Goal: Task Accomplishment & Management: Complete application form

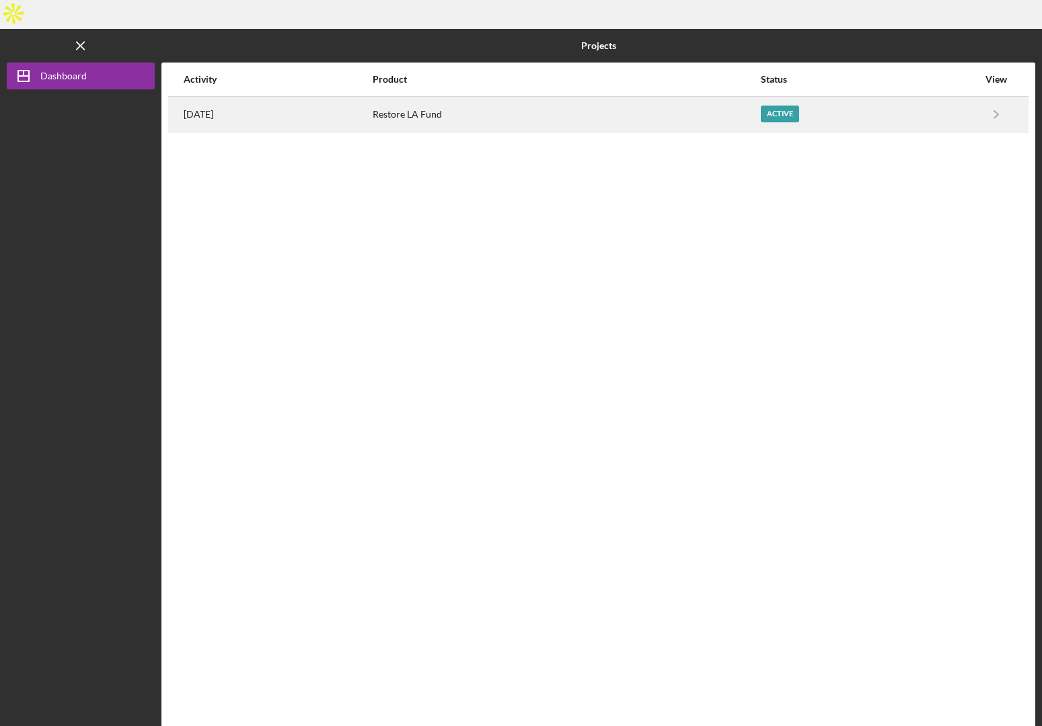
click at [716, 98] on div "Restore LA Fund" at bounding box center [566, 115] width 387 height 34
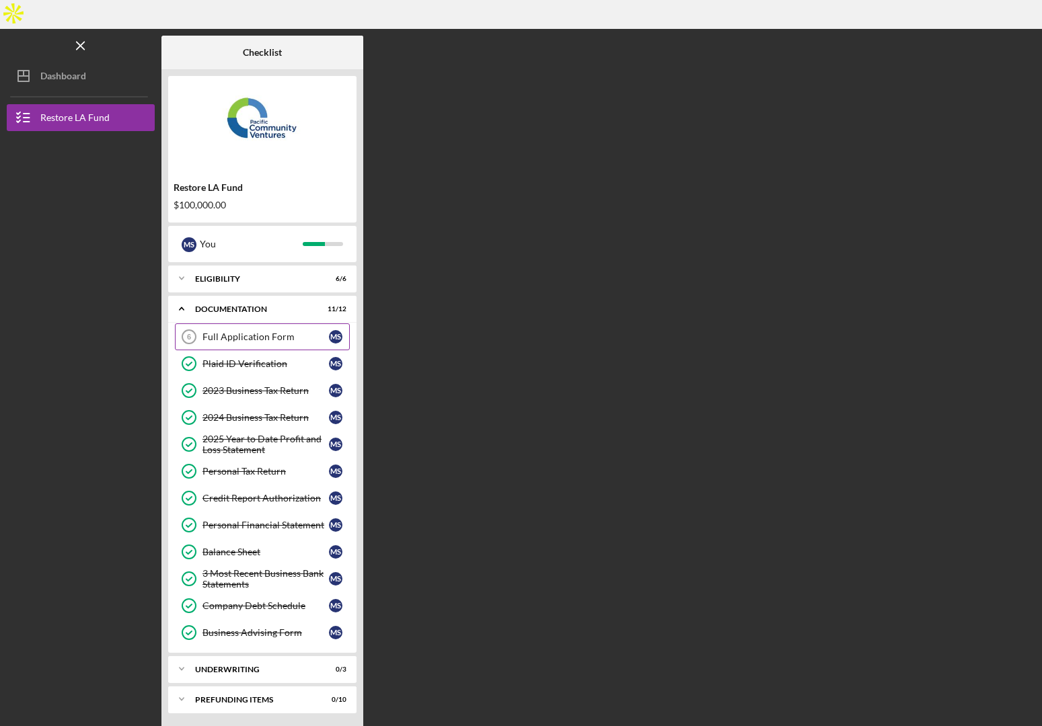
click at [235, 332] on div "Full Application Form" at bounding box center [265, 337] width 126 height 11
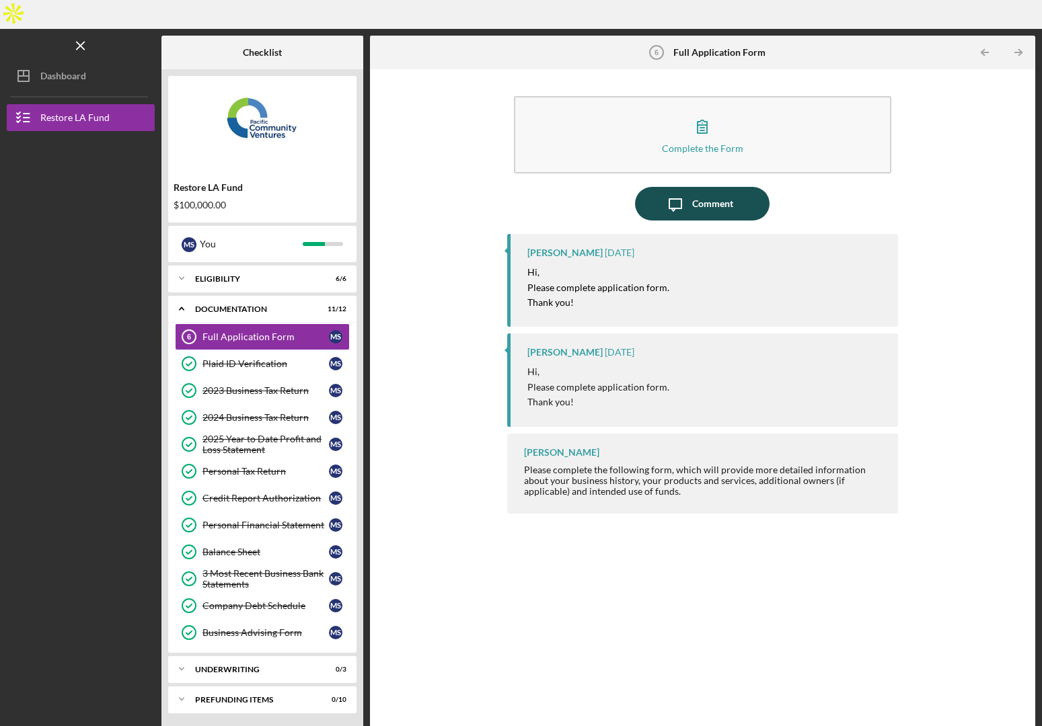
click at [716, 187] on div "Comment" at bounding box center [712, 204] width 41 height 34
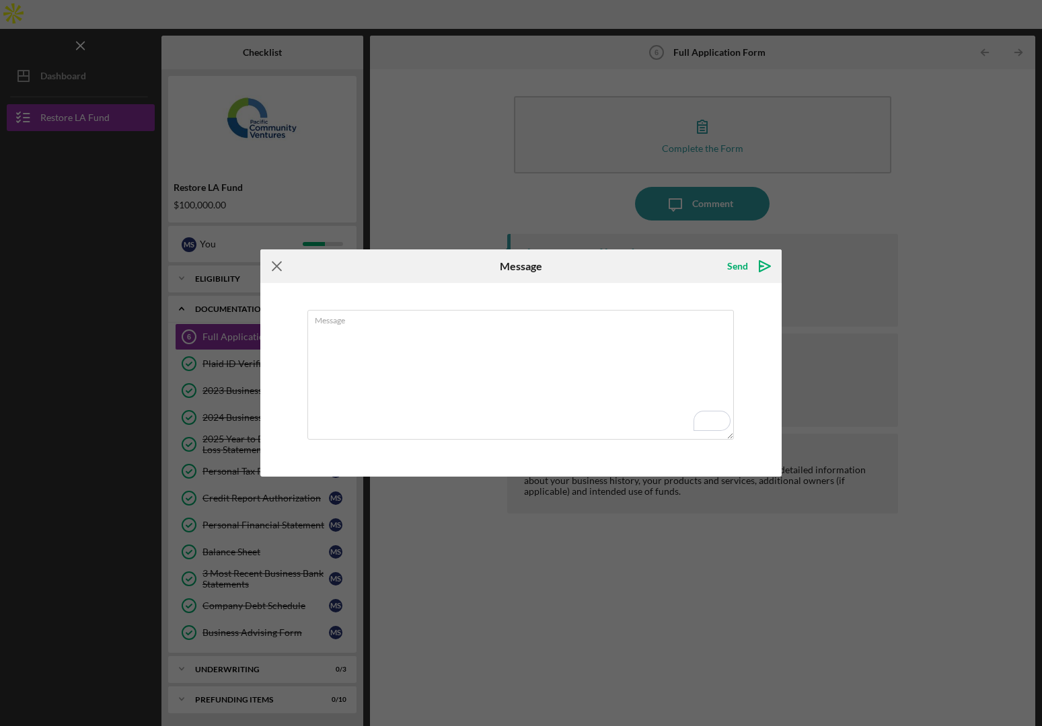
click at [276, 262] on line at bounding box center [276, 266] width 9 height 9
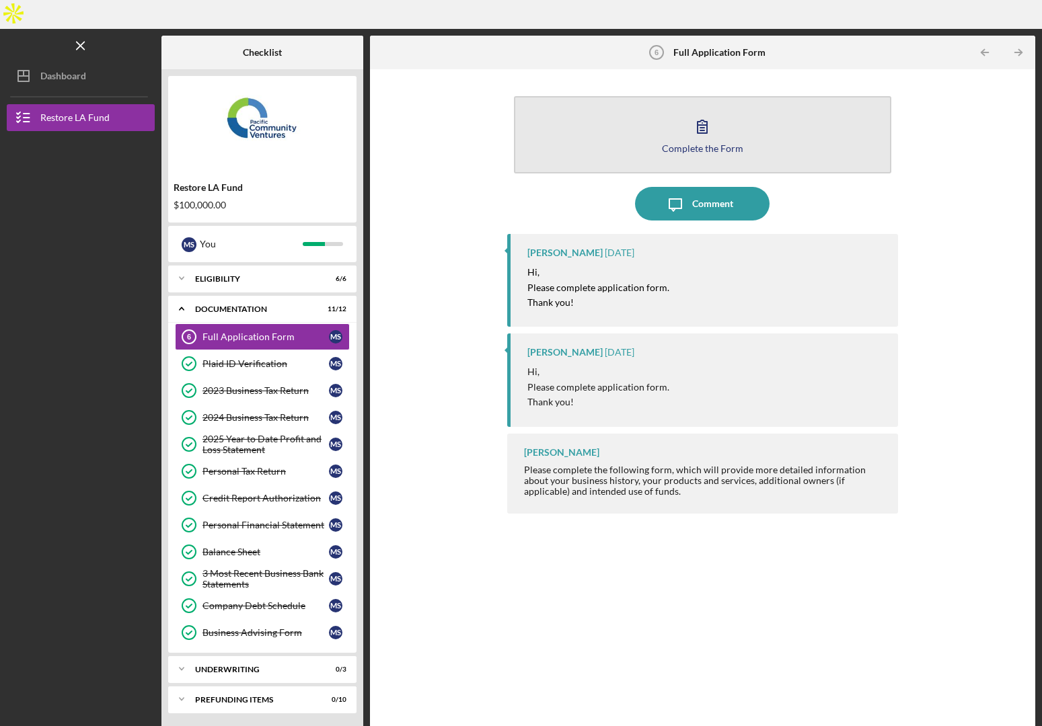
drag, startPoint x: 824, startPoint y: 65, endPoint x: 809, endPoint y: 85, distance: 25.4
click at [824, 89] on div "Complete the Form Form" at bounding box center [702, 134] width 391 height 91
click at [783, 104] on button "Complete the Form Form" at bounding box center [702, 134] width 377 height 77
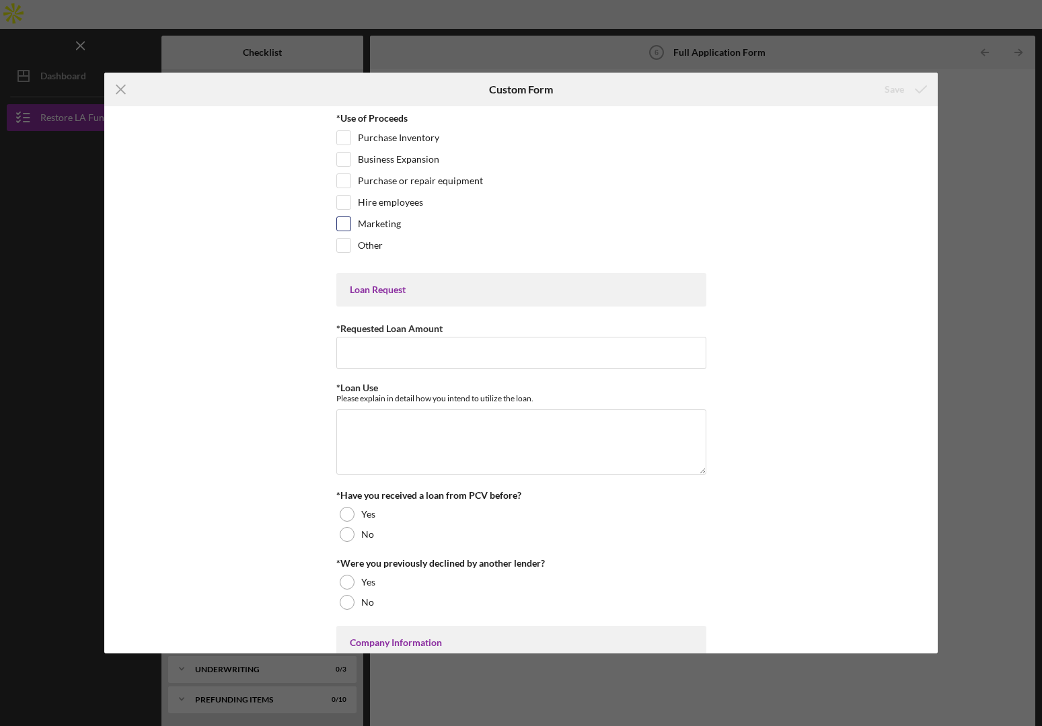
drag, startPoint x: 363, startPoint y: 194, endPoint x: 354, endPoint y: 216, distance: 23.5
click at [362, 196] on div "Hire employees" at bounding box center [521, 206] width 370 height 22
click at [352, 221] on div "Marketing" at bounding box center [521, 228] width 370 height 22
drag, startPoint x: 327, startPoint y: 207, endPoint x: 341, endPoint y: 206, distance: 14.1
click at [332, 206] on div "*Use of Proceeds Purchase Inventory Business Expansion Purchase or repair equip…" at bounding box center [520, 379] width 833 height 547
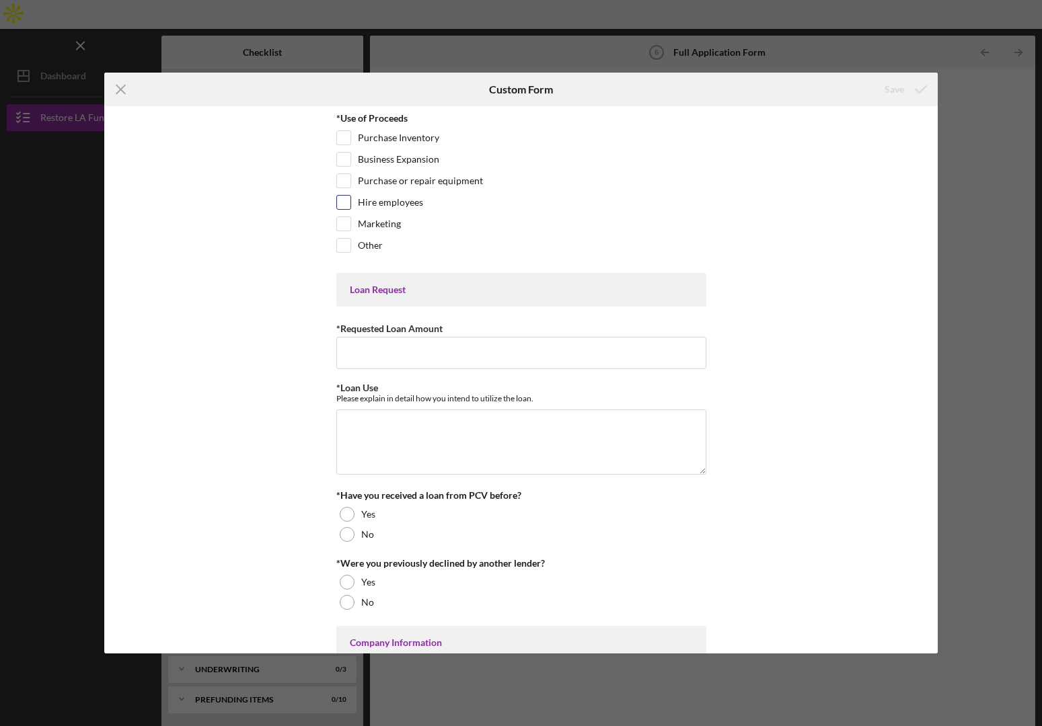
click at [341, 207] on input "Hire employees" at bounding box center [343, 202] width 13 height 13
checkbox input "true"
drag, startPoint x: 346, startPoint y: 224, endPoint x: 354, endPoint y: 192, distance: 33.3
click at [348, 220] on input "Marketing" at bounding box center [343, 223] width 13 height 13
checkbox input "true"
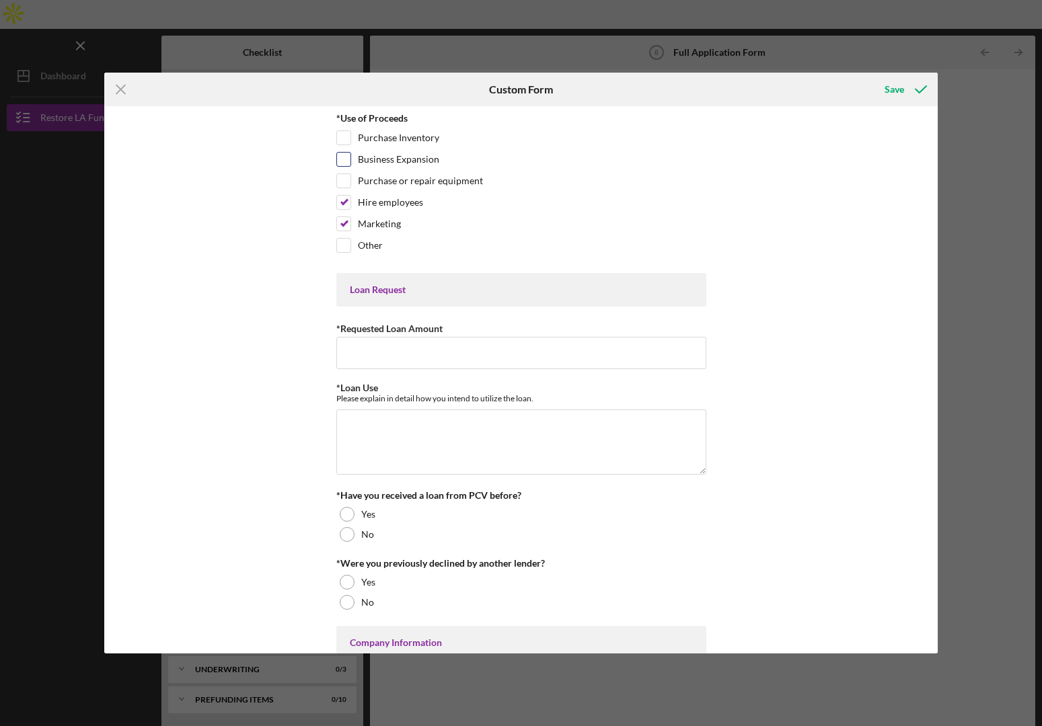
click at [346, 157] on input "Business Expansion" at bounding box center [343, 159] width 13 height 13
checkbox input "true"
click at [374, 333] on label "*Requested Loan Amount" at bounding box center [389, 328] width 106 height 11
click at [374, 337] on input "*Requested Loan Amount" at bounding box center [521, 353] width 370 height 32
type input "$1"
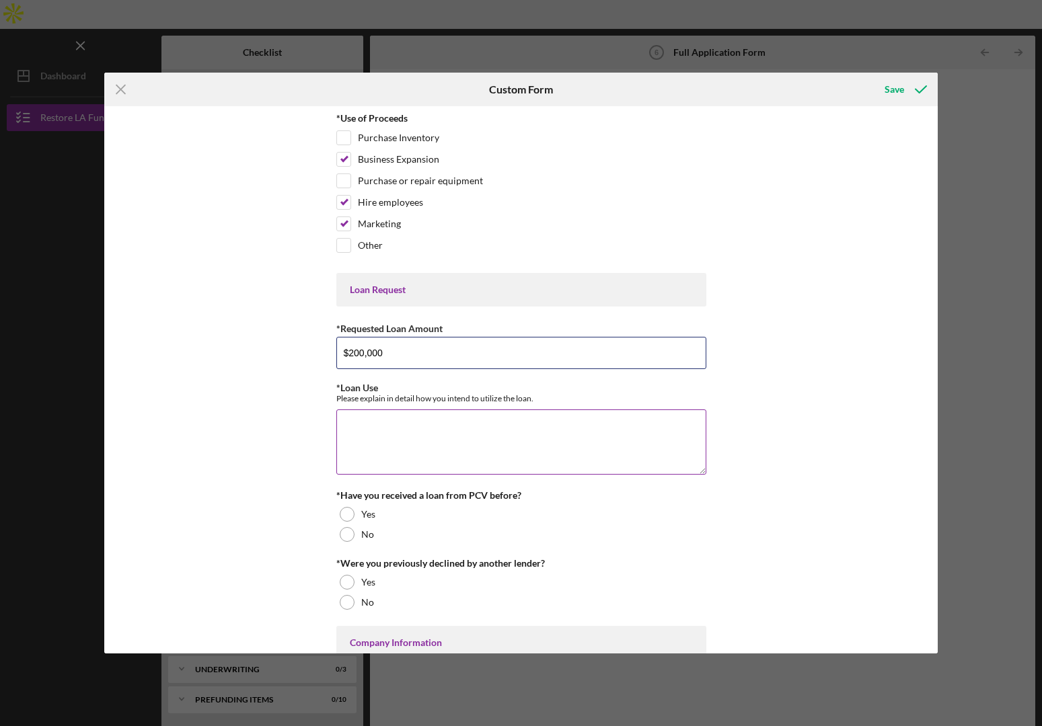
type input "$200,000"
click at [395, 448] on textarea "*Loan Use" at bounding box center [521, 442] width 370 height 65
type textarea "Hire an Employee, business expansion, and marketing."
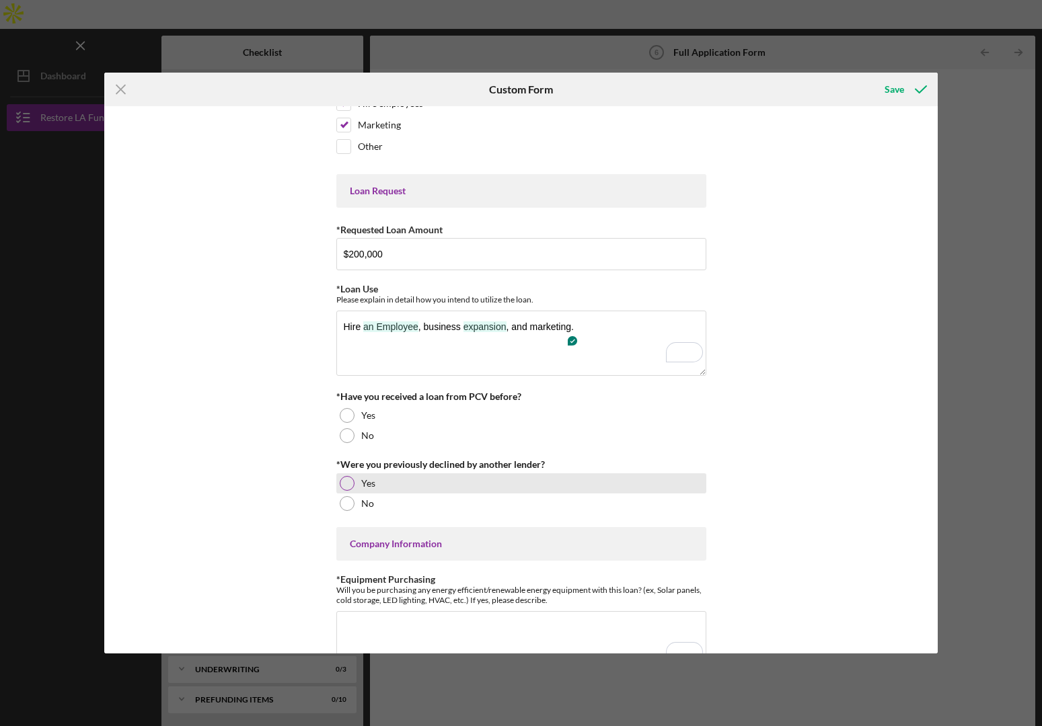
drag, startPoint x: 346, startPoint y: 438, endPoint x: 366, endPoint y: 481, distance: 47.3
click at [346, 438] on div at bounding box center [347, 435] width 15 height 15
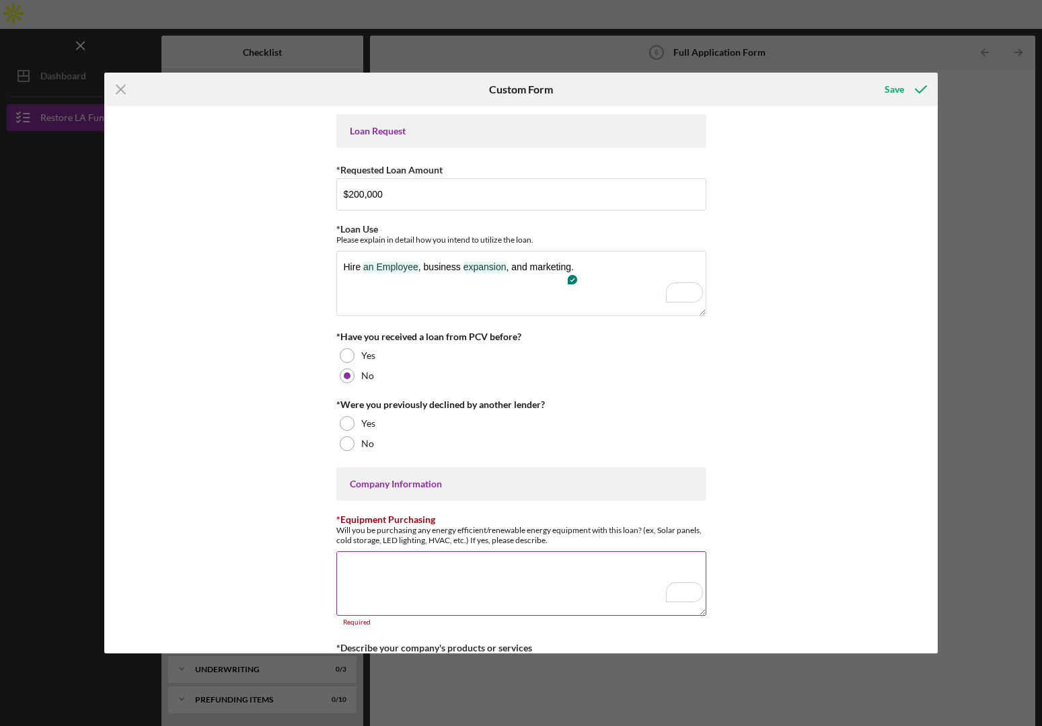
scroll to position [160, 0]
click at [346, 447] on div at bounding box center [347, 442] width 15 height 15
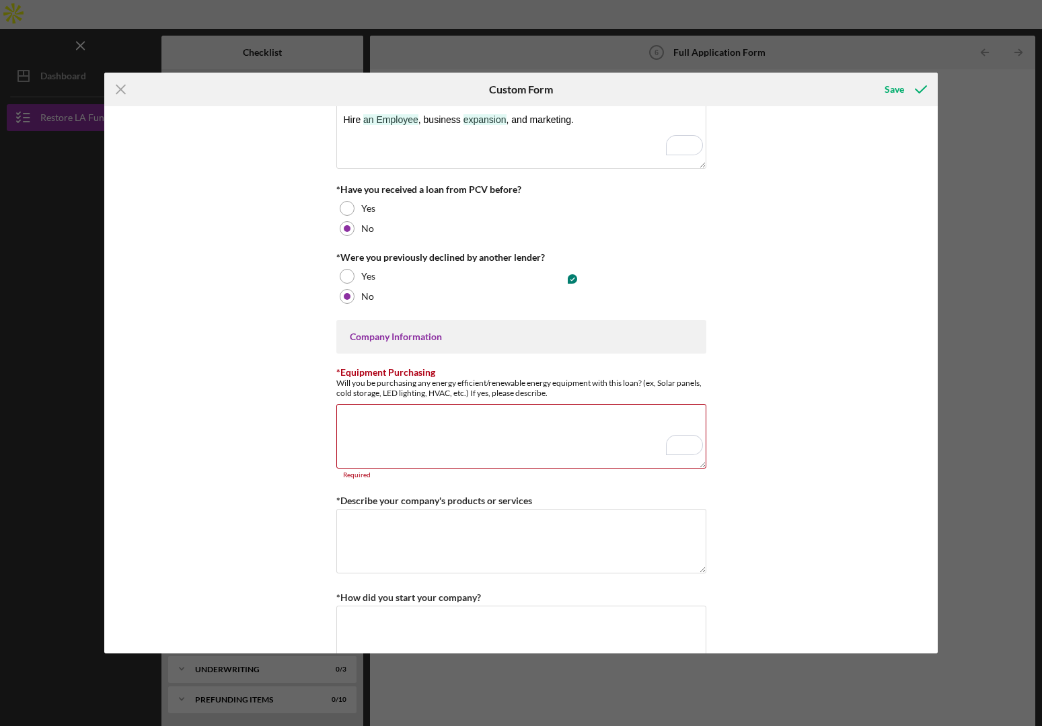
scroll to position [312, 0]
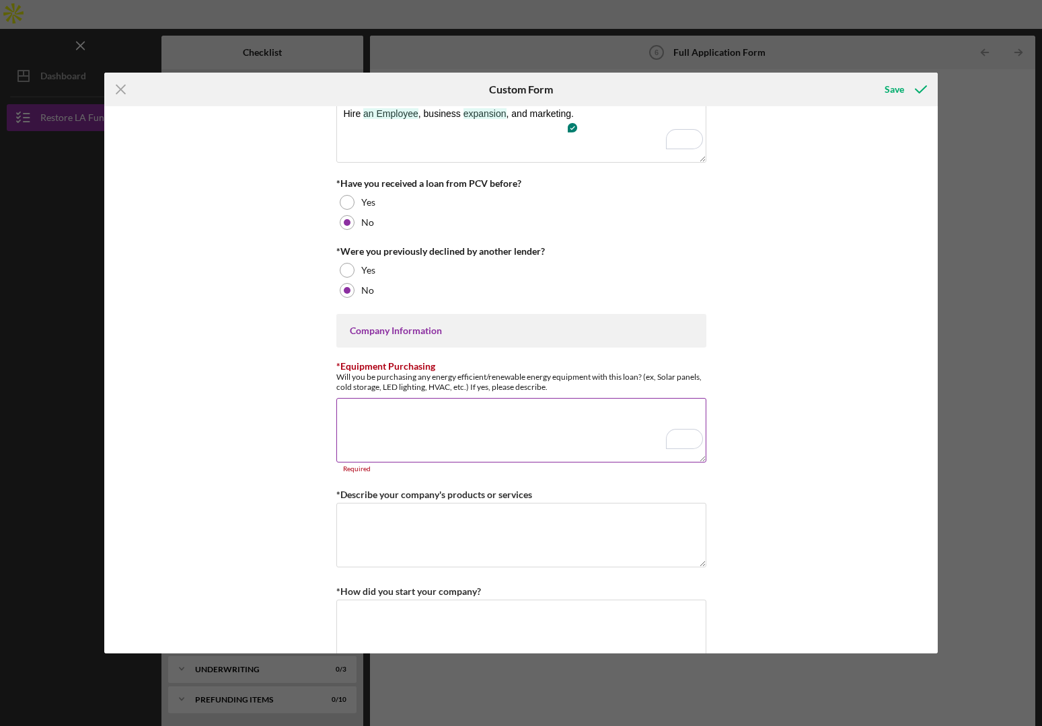
click at [373, 429] on textarea "*Equipment Purchasing" at bounding box center [521, 430] width 370 height 65
type textarea "No"
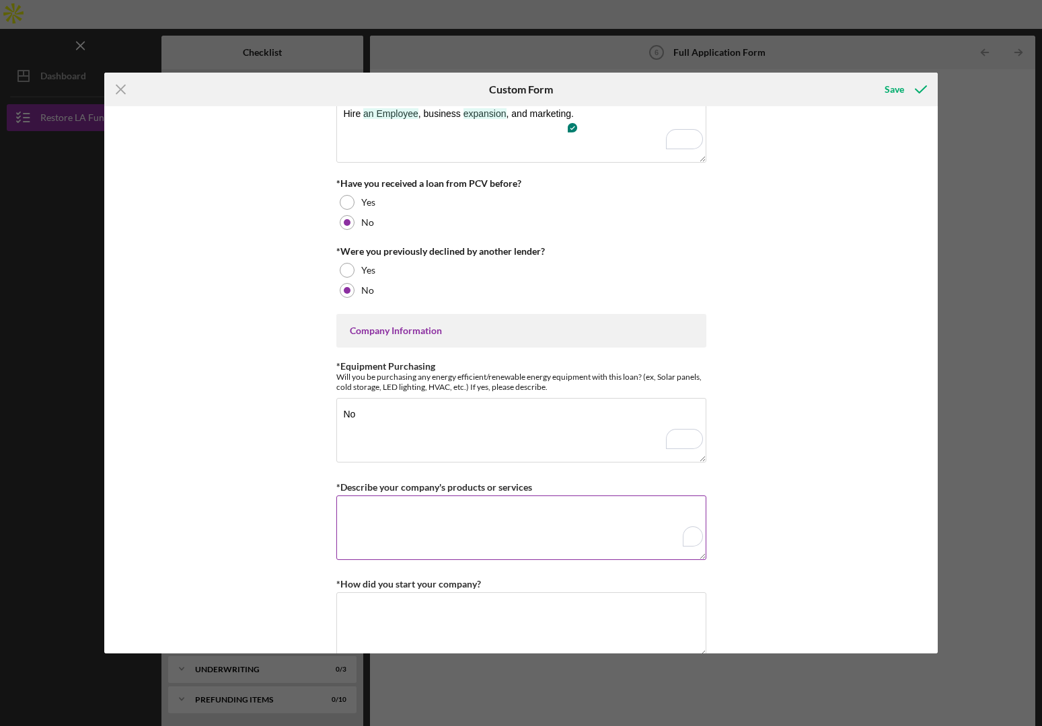
click at [388, 518] on textarea "*Describe your company's products or services" at bounding box center [521, 528] width 370 height 65
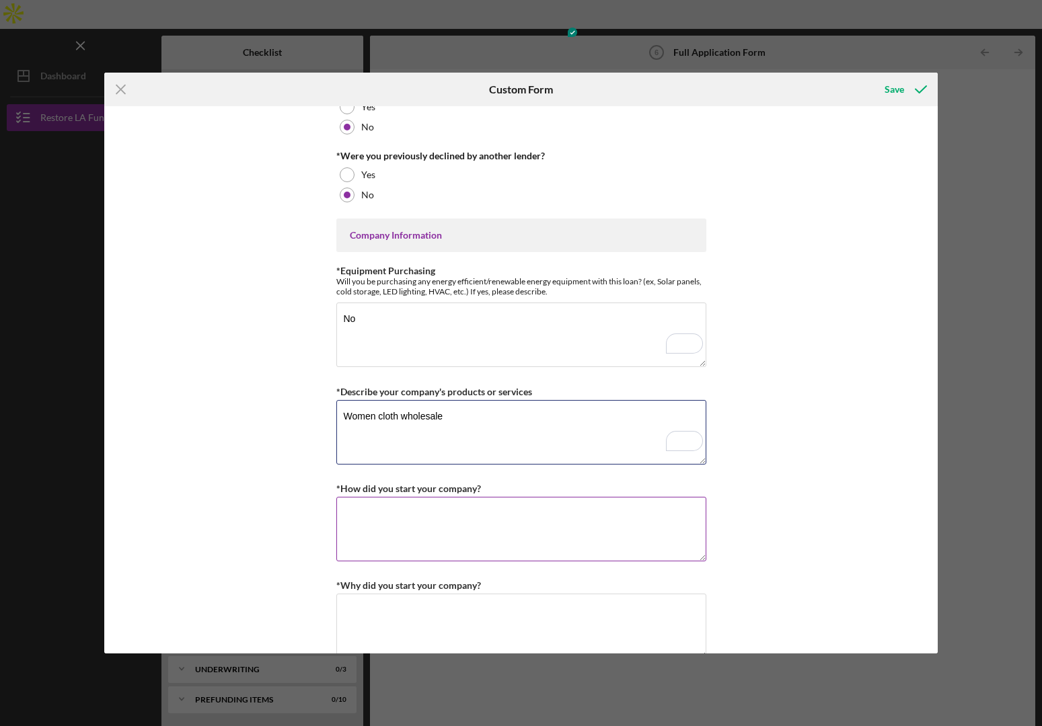
type textarea "Women cloth wholesale"
click at [383, 527] on textarea "*How did you start your company?" at bounding box center [521, 529] width 370 height 65
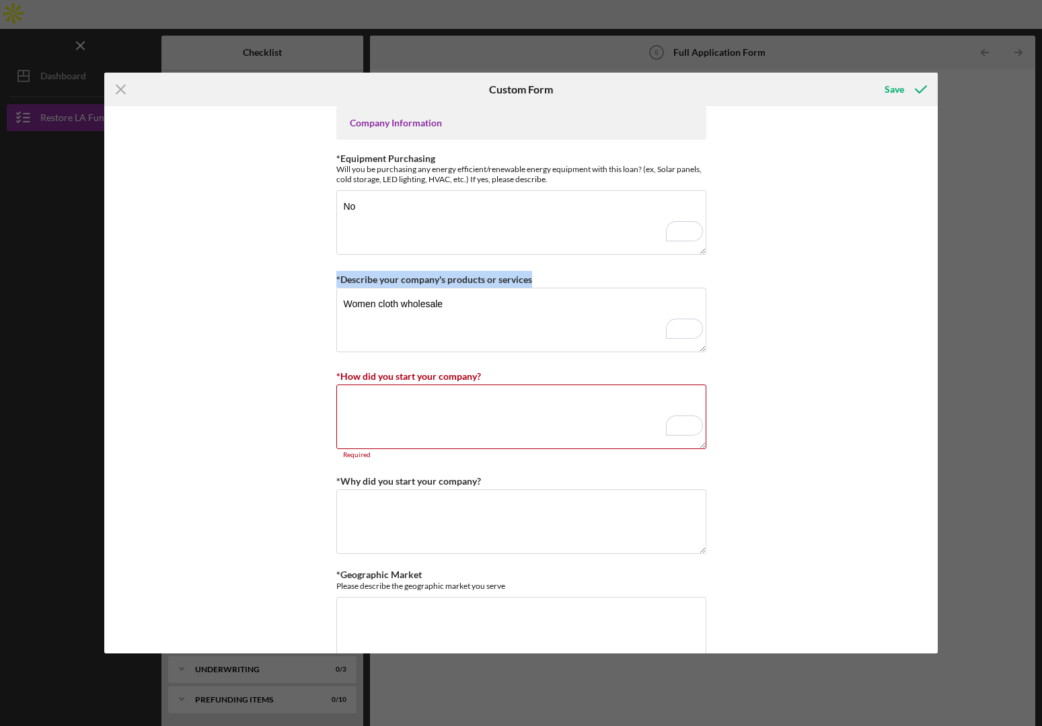
drag, startPoint x: 535, startPoint y: 280, endPoint x: 293, endPoint y: 278, distance: 242.1
click at [293, 278] on div "*Use of Proceeds Purchase Inventory Business Expansion Purchase or repair equip…" at bounding box center [520, 379] width 833 height 547
copy label "*Describe your company's products or services"
drag, startPoint x: 480, startPoint y: 375, endPoint x: 330, endPoint y: 373, distance: 150.7
click at [329, 375] on div "*Use of Proceeds Purchase Inventory Business Expansion Purchase or repair equip…" at bounding box center [520, 379] width 833 height 547
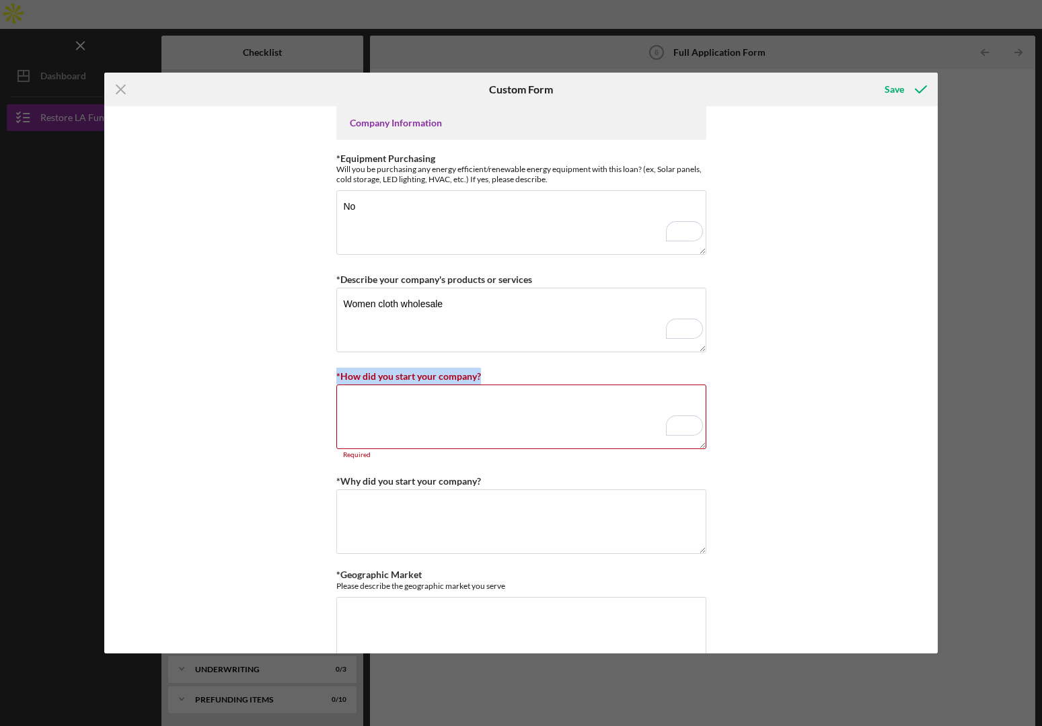
copy label "*How did you start your company?"
drag, startPoint x: 480, startPoint y: 479, endPoint x: 310, endPoint y: 481, distance: 170.1
click at [310, 481] on div "*Use of Proceeds Purchase Inventory Business Expansion Purchase or repair equip…" at bounding box center [520, 379] width 833 height 547
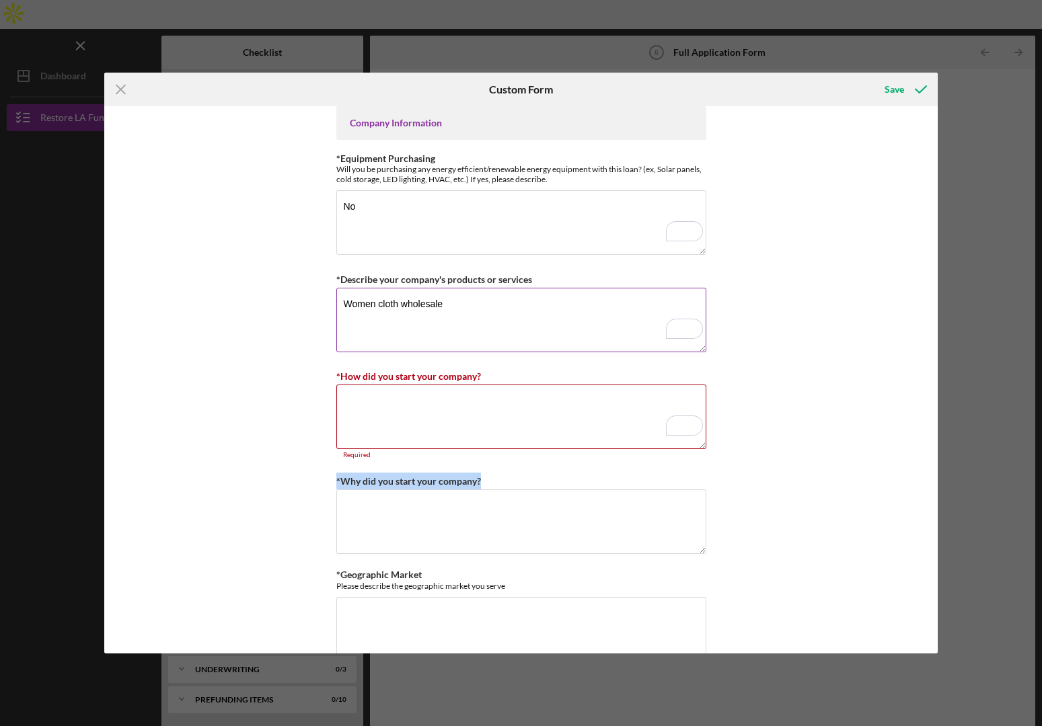
copy label "*Why did you start your company?"
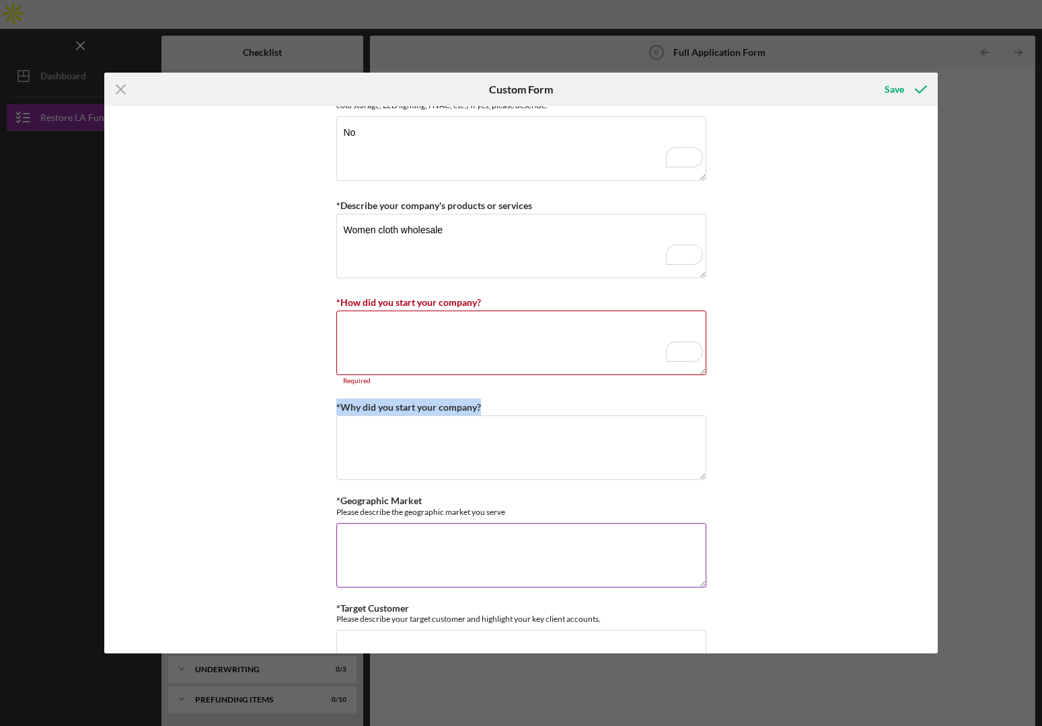
scroll to position [635, 0]
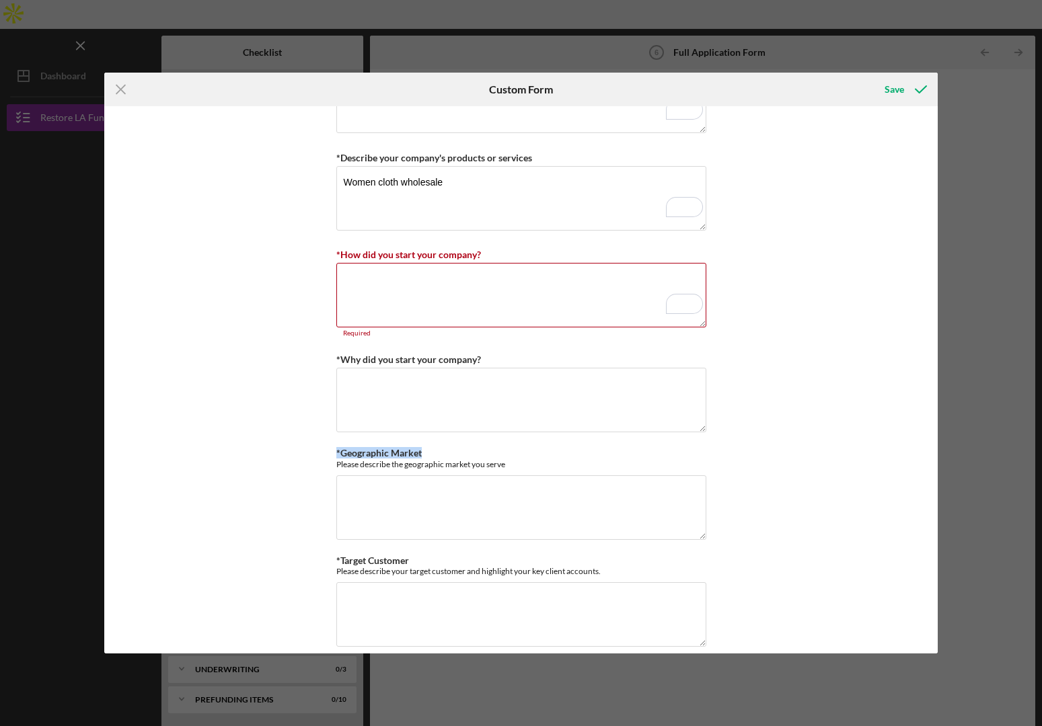
drag, startPoint x: 346, startPoint y: 452, endPoint x: 303, endPoint y: 450, distance: 42.4
click at [303, 449] on div "*Use of Proceeds Purchase Inventory Business Expansion Purchase or repair equip…" at bounding box center [520, 379] width 833 height 547
copy label "*Geographic Market"
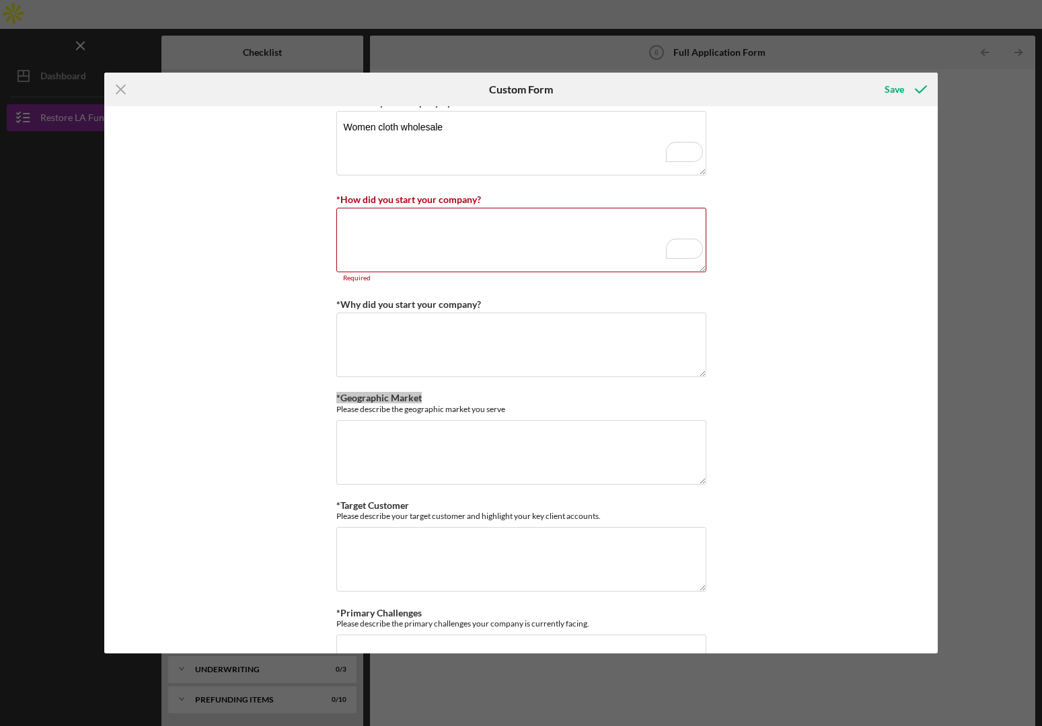
scroll to position [730, 0]
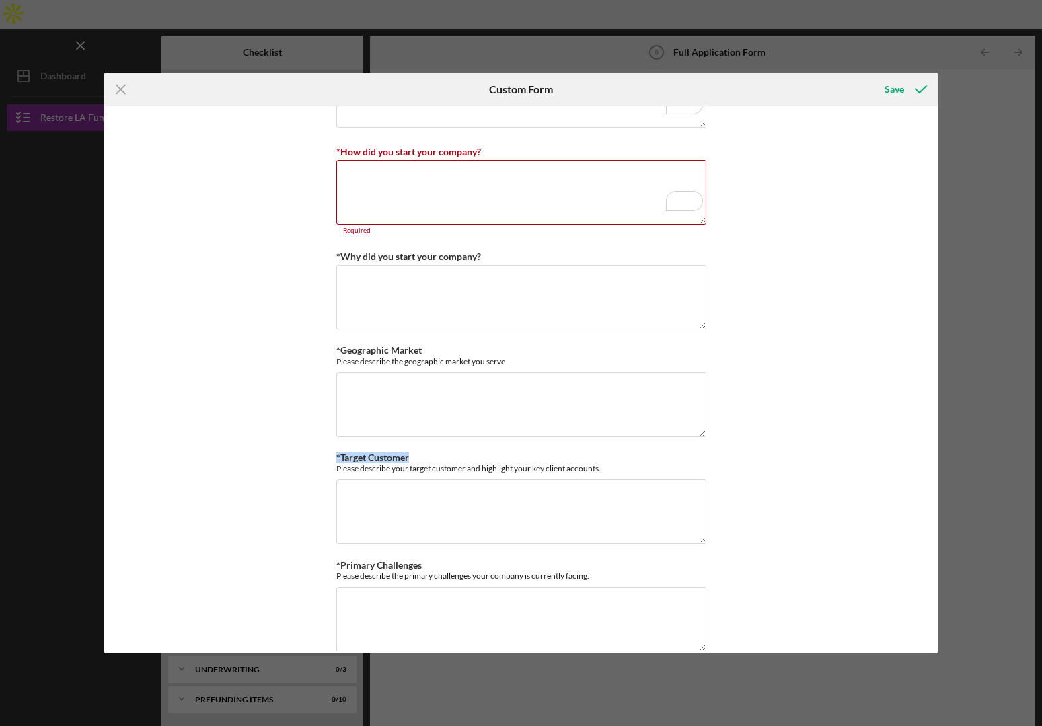
drag, startPoint x: 392, startPoint y: 456, endPoint x: 294, endPoint y: 453, distance: 98.2
click at [294, 453] on div "*Use of Proceeds Purchase Inventory Business Expansion Purchase or repair equip…" at bounding box center [520, 379] width 833 height 547
copy label "*Target Customer"
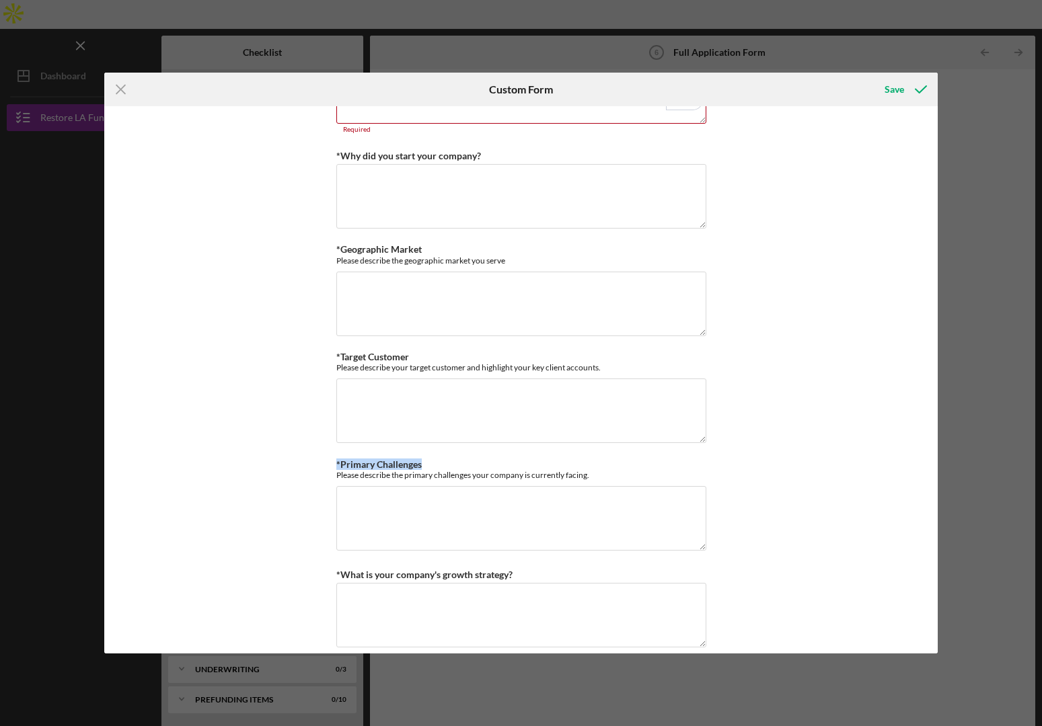
drag, startPoint x: 426, startPoint y: 464, endPoint x: 297, endPoint y: 455, distance: 129.4
click at [298, 455] on div "*Use of Proceeds Purchase Inventory Business Expansion Purchase or repair equip…" at bounding box center [520, 379] width 833 height 547
copy label "*Primary Challenges"
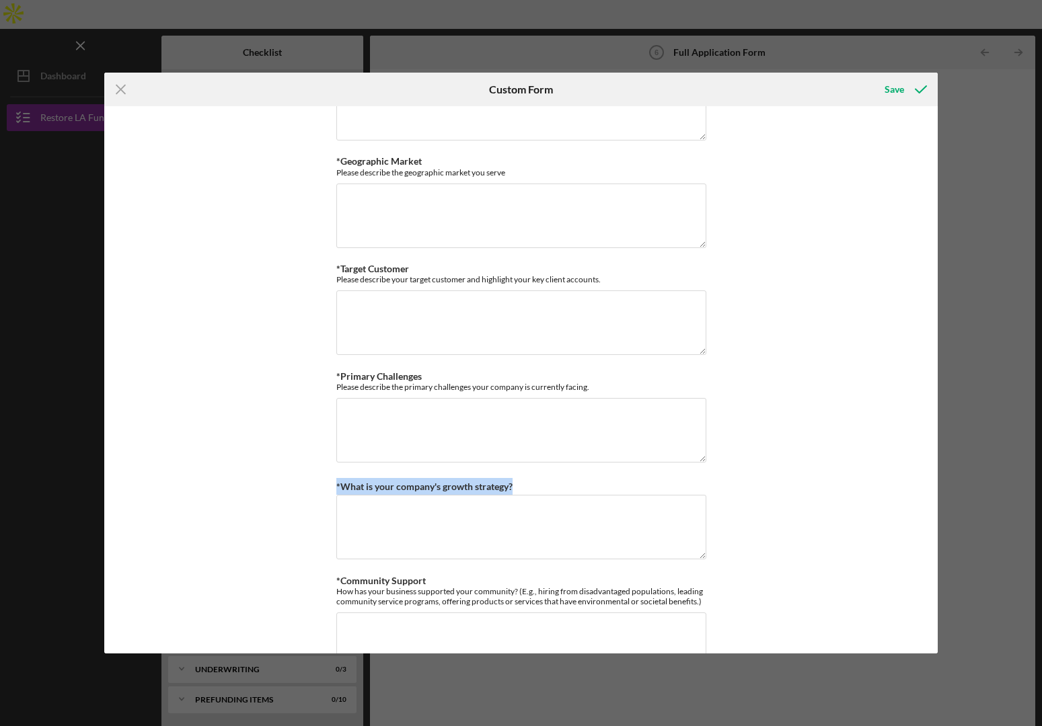
drag, startPoint x: 521, startPoint y: 481, endPoint x: 284, endPoint y: 480, distance: 236.7
click at [282, 478] on div "*Use of Proceeds Purchase Inventory Business Expansion Purchase or repair equip…" at bounding box center [520, 379] width 833 height 547
copy label "*What is your company's growth strategy?"
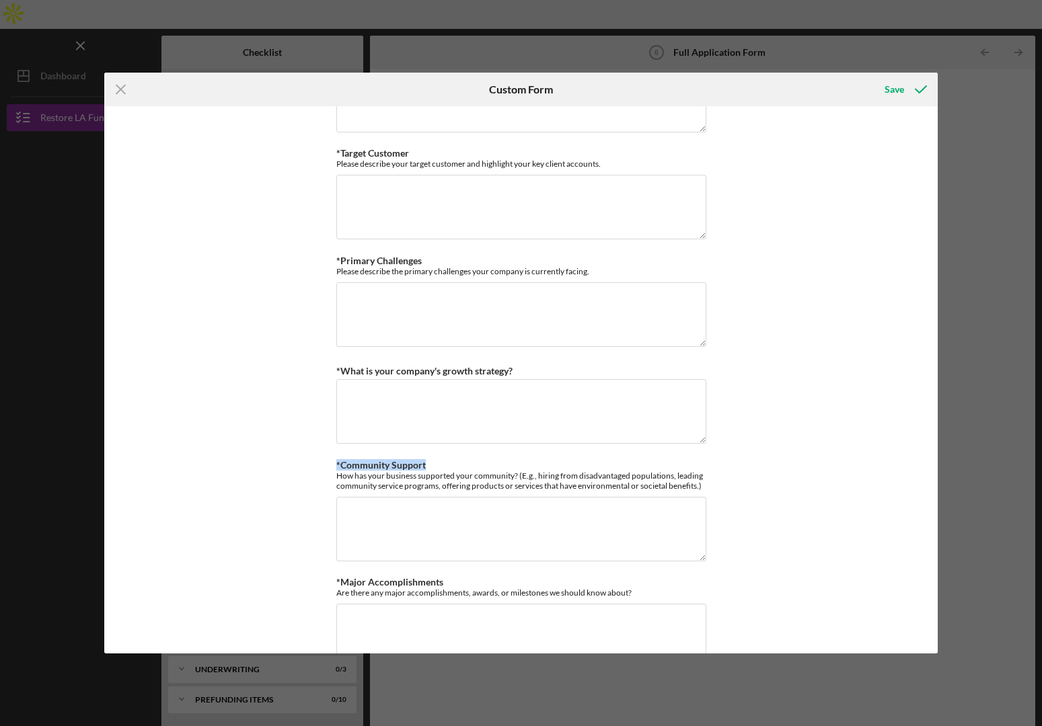
drag, startPoint x: 426, startPoint y: 462, endPoint x: 315, endPoint y: 461, distance: 111.6
click at [315, 461] on div "*Use of Proceeds Purchase Inventory Business Expansion Purchase or repair equip…" at bounding box center [520, 379] width 833 height 547
copy label "*Community Support"
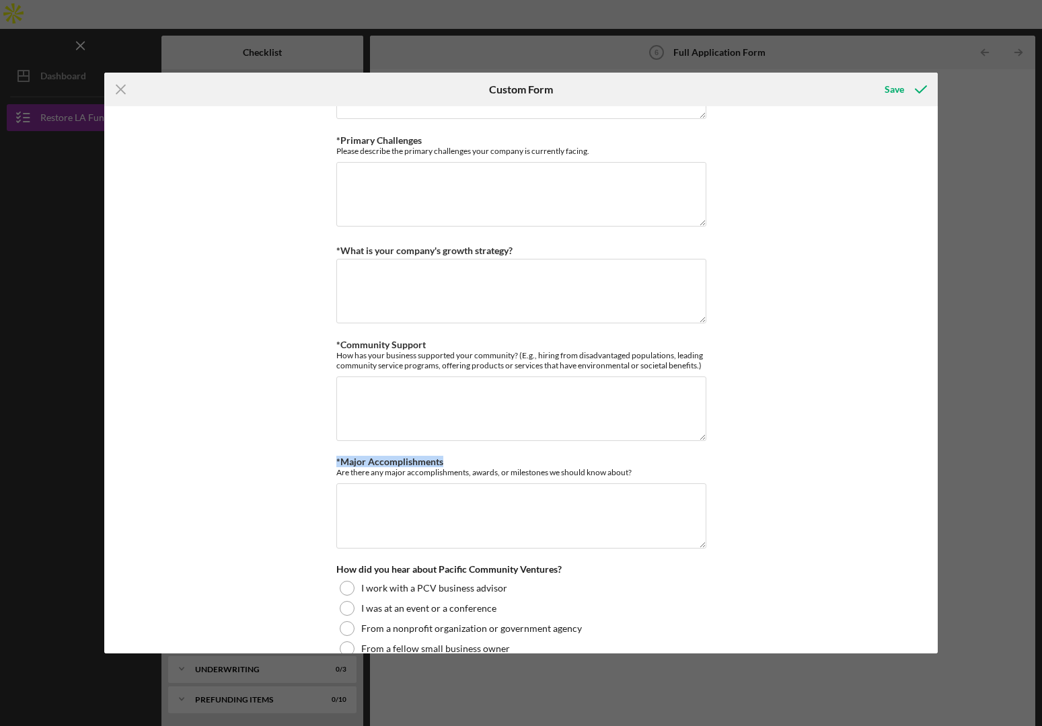
drag, startPoint x: 443, startPoint y: 461, endPoint x: 307, endPoint y: 455, distance: 136.0
click at [307, 455] on div "*Use of Proceeds Purchase Inventory Business Expansion Purchase or repair equip…" at bounding box center [520, 379] width 833 height 547
copy label "*Major Accomplishments"
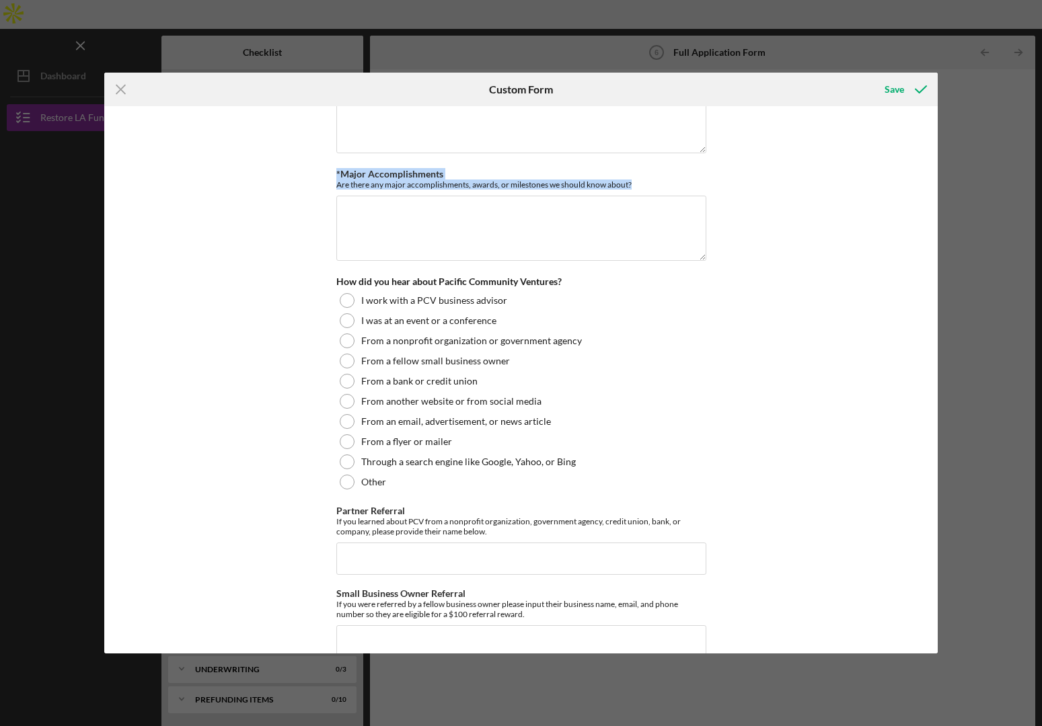
drag, startPoint x: 539, startPoint y: 181, endPoint x: 734, endPoint y: 260, distance: 210.6
click at [328, 171] on div "*Use of Proceeds Purchase Inventory Business Expansion Purchase or repair equip…" at bounding box center [520, 379] width 833 height 547
copy div "*Major Accomplishments Are there any major accomplishments, awards, or mileston…"
click at [991, 367] on div "Icon/Menu Close Custom Form Save *Use of Proceeds Purchase Inventory Business E…" at bounding box center [521, 363] width 1042 height 726
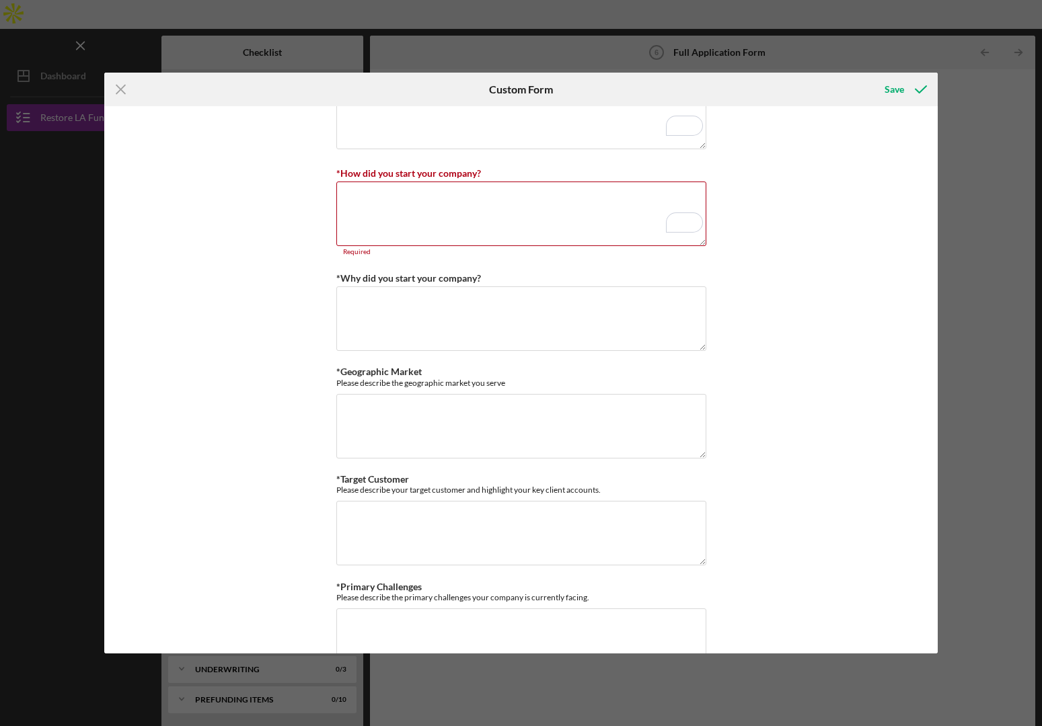
scroll to position [238, 0]
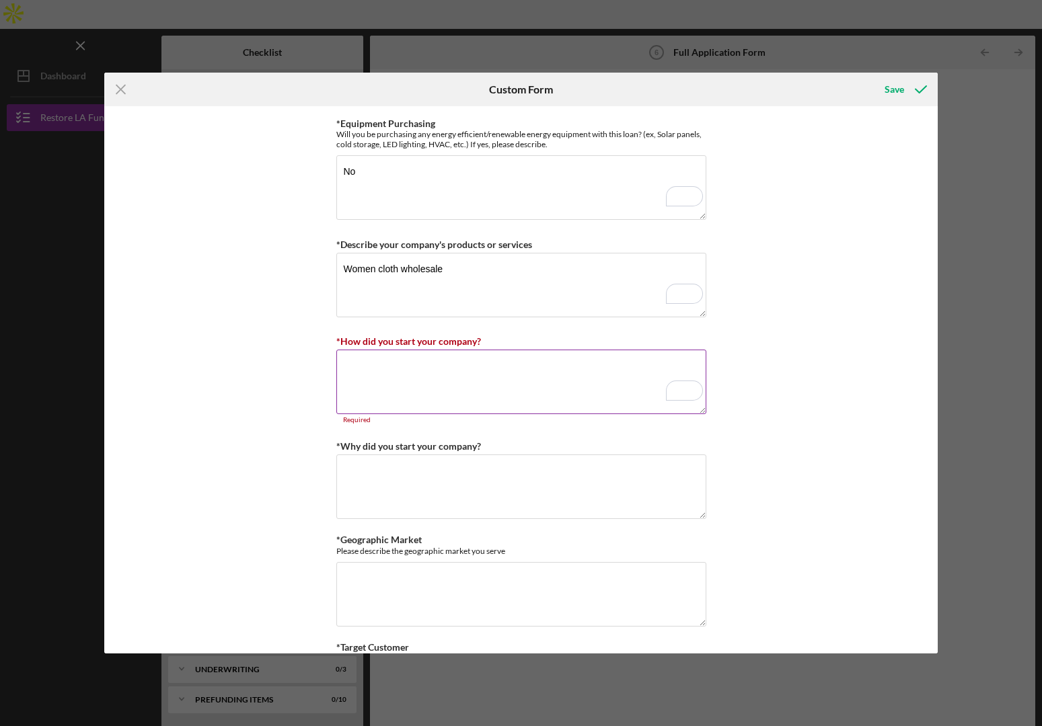
click at [412, 379] on textarea "*How did you start your company?" at bounding box center [521, 382] width 370 height 65
paste textarea "Wintersburg Way LLC is a wholesale goods supplier offering a broad catalog of h…"
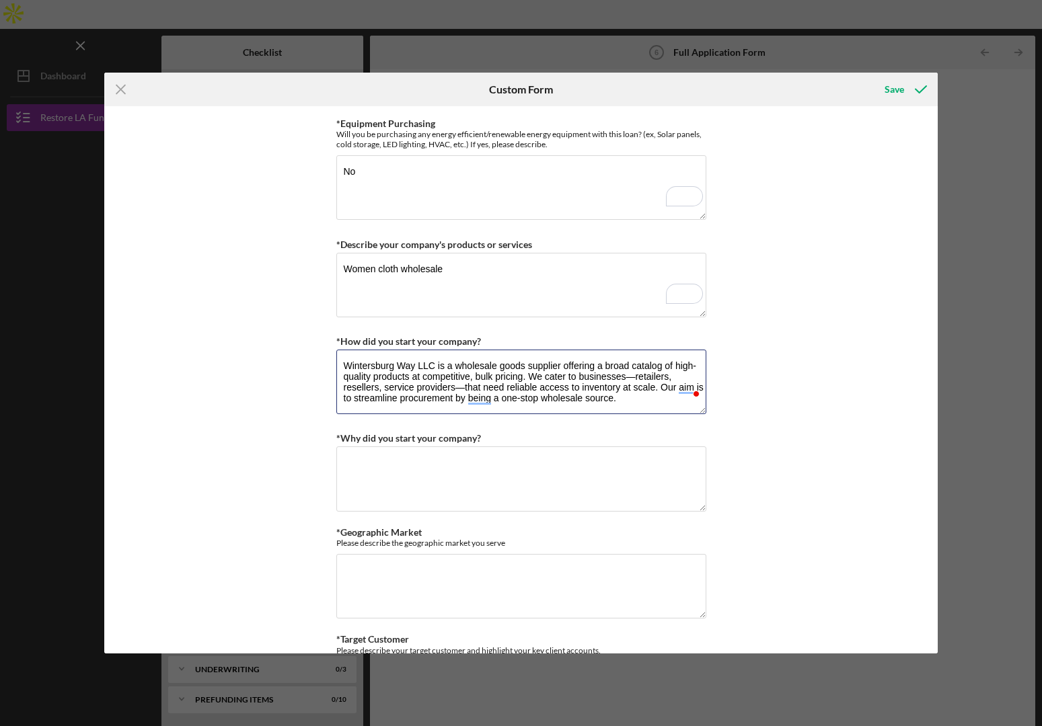
type textarea "Wintersburg Way LLC is a wholesale goods supplier offering a broad catalog of h…"
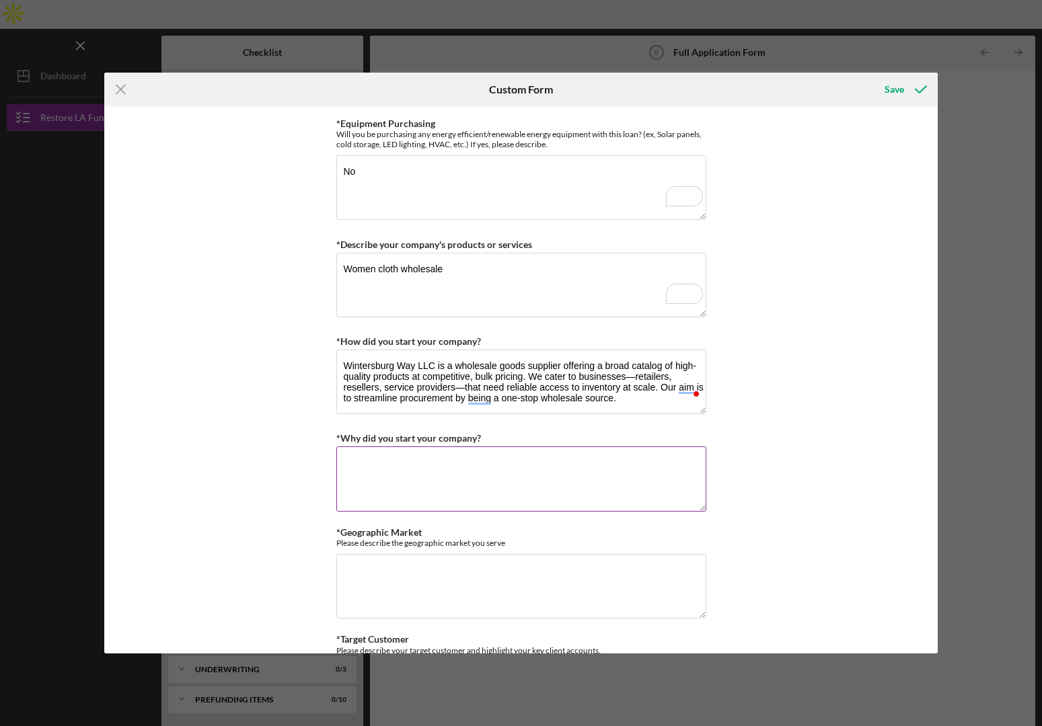
click at [358, 472] on textarea "*Why did you start your company?" at bounding box center [521, 479] width 370 height 65
paste textarea "I founded Wintersburg Way after identifying a repeated pain point in small and …"
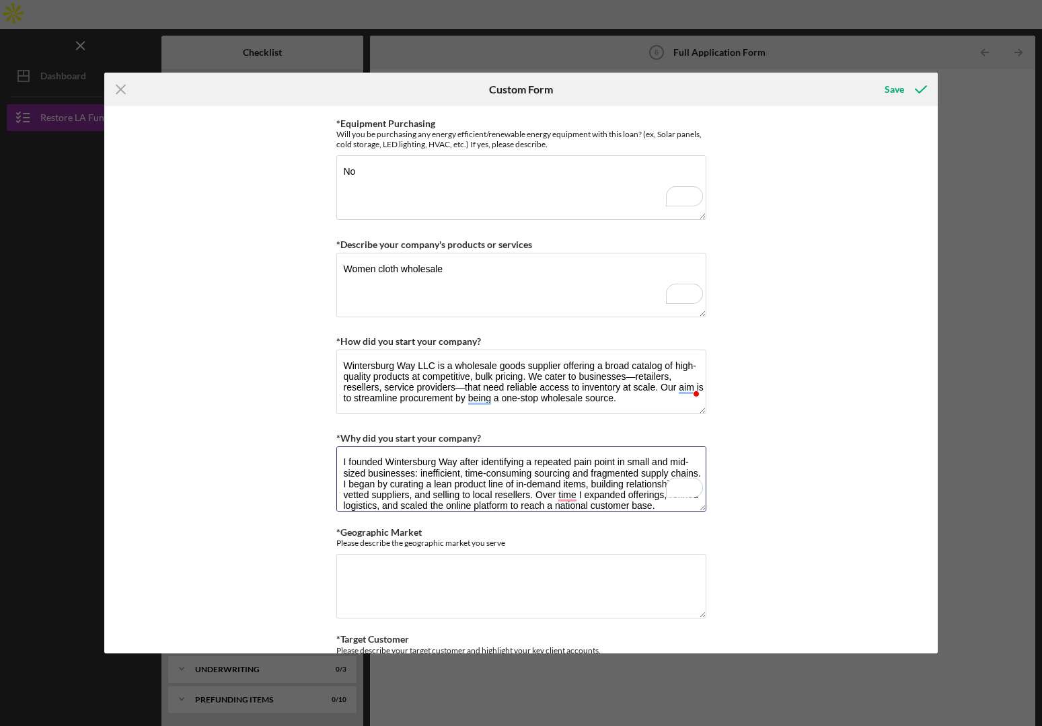
type textarea "I founded Wintersburg Way after identifying a repeated pain point in small and …"
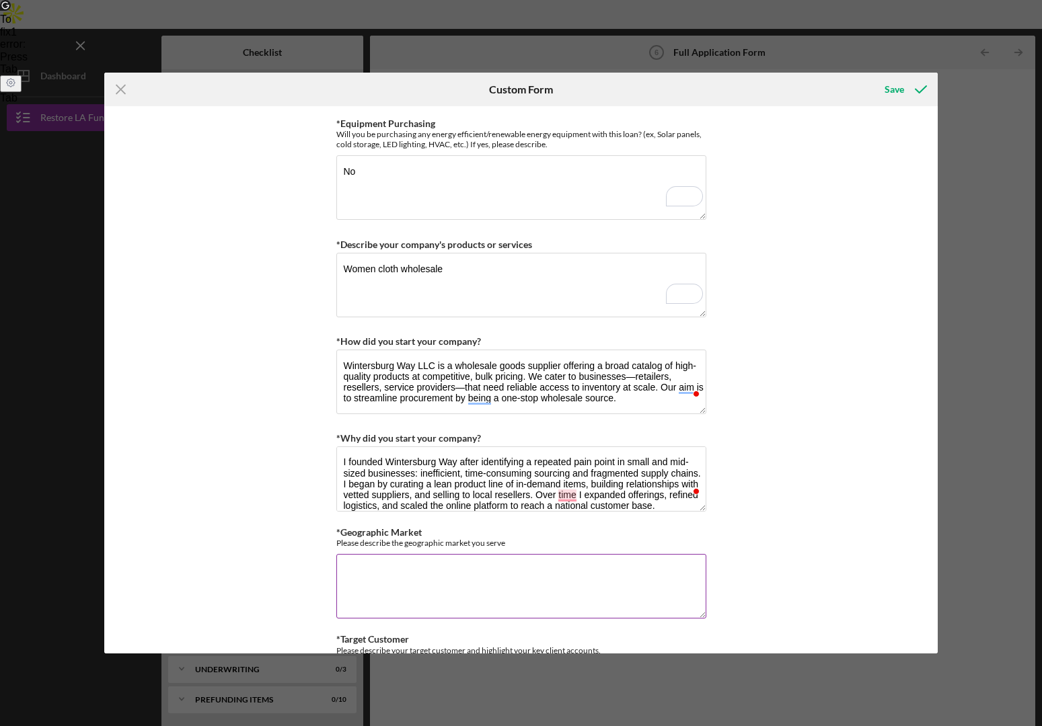
click at [389, 582] on textarea "*Geographic Market" at bounding box center [521, 586] width 370 height 65
paste textarea "The business was born out of a desire to simplify B2B sourcing. I saw too many …"
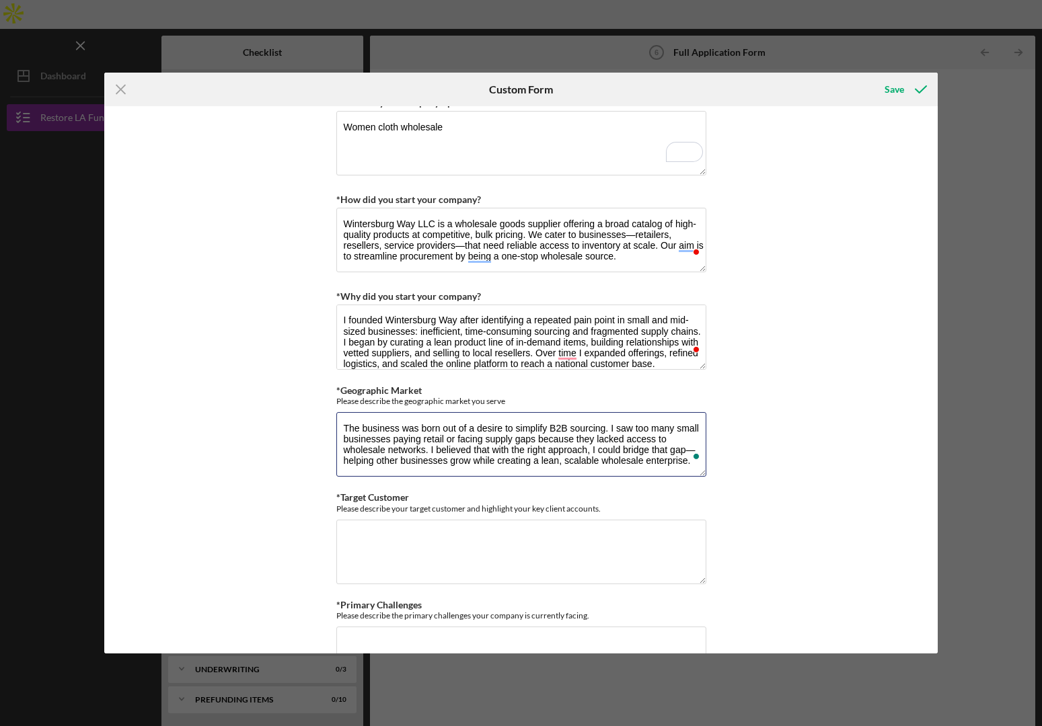
type textarea "The business was born out of a desire to simplify B2B sourcing. I saw too many …"
click at [385, 543] on textarea "*Target Customer" at bounding box center [521, 552] width 370 height 65
paste textarea "Currently, we serve customers across the United States. We fulfill to all major…"
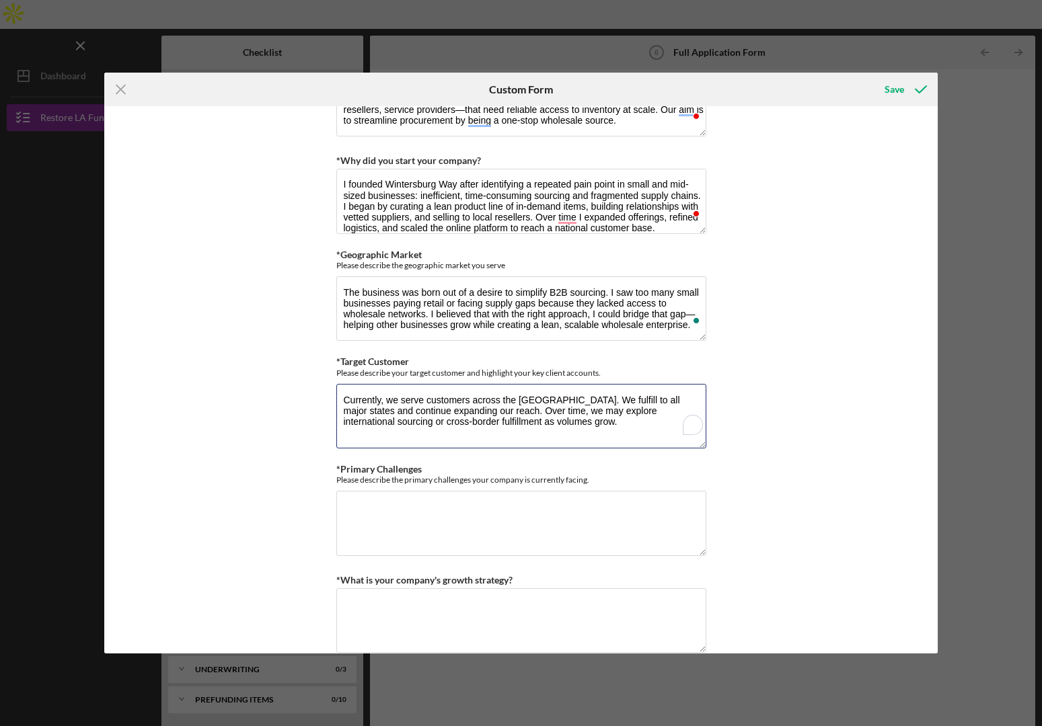
type textarea "Currently, we serve customers across the United States. We fulfill to all major…"
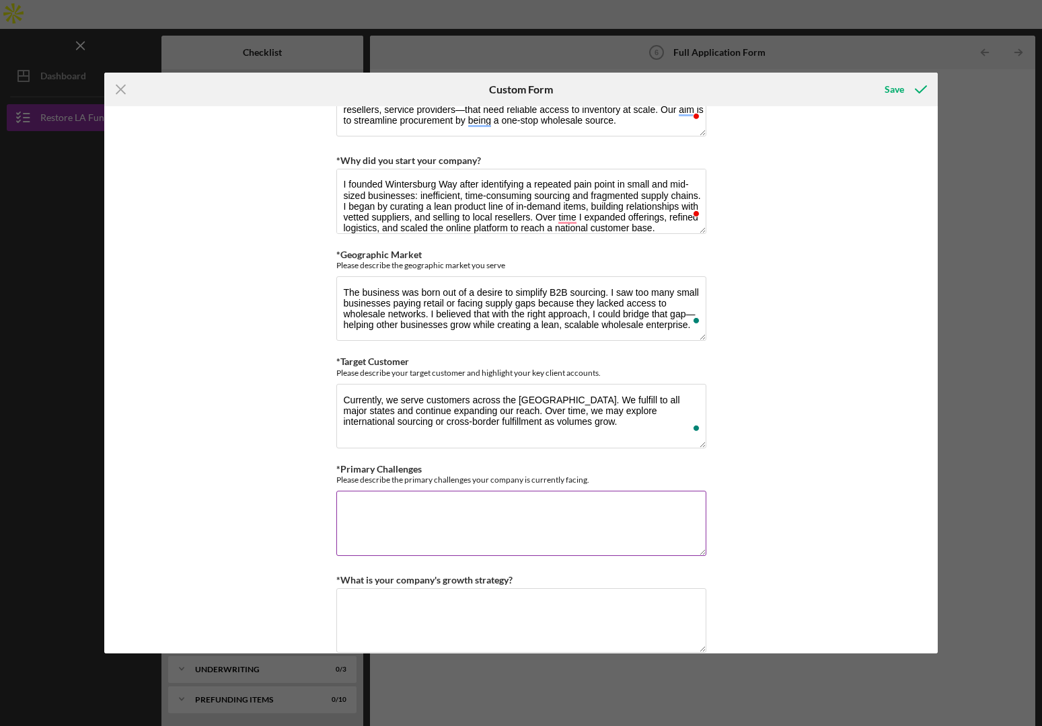
click at [409, 544] on textarea "*Primary Challenges" at bounding box center [521, 523] width 370 height 65
paste textarea "Small to medium-sized retailers and e-commerce businesses Brick-and-mortar stor…"
type textarea "Small to medium-sized retailers and e-commerce businesses Brick-and-mortar stor…"
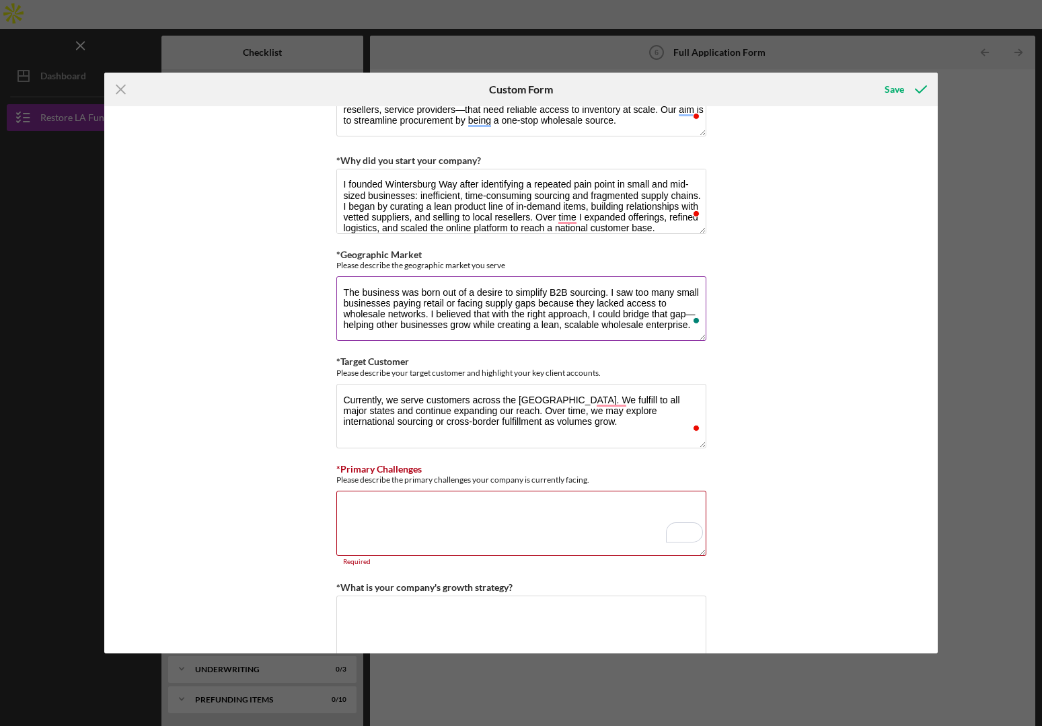
click at [397, 317] on textarea "The business was born out of a desire to simplify B2B sourcing. I saw too many …" at bounding box center [521, 308] width 370 height 65
paste textarea "Currently, we serve customers across the United States. We fulfill to all major…"
type textarea "Currently, we serve customers across the [GEOGRAPHIC_DATA]. We fulfill to all m…"
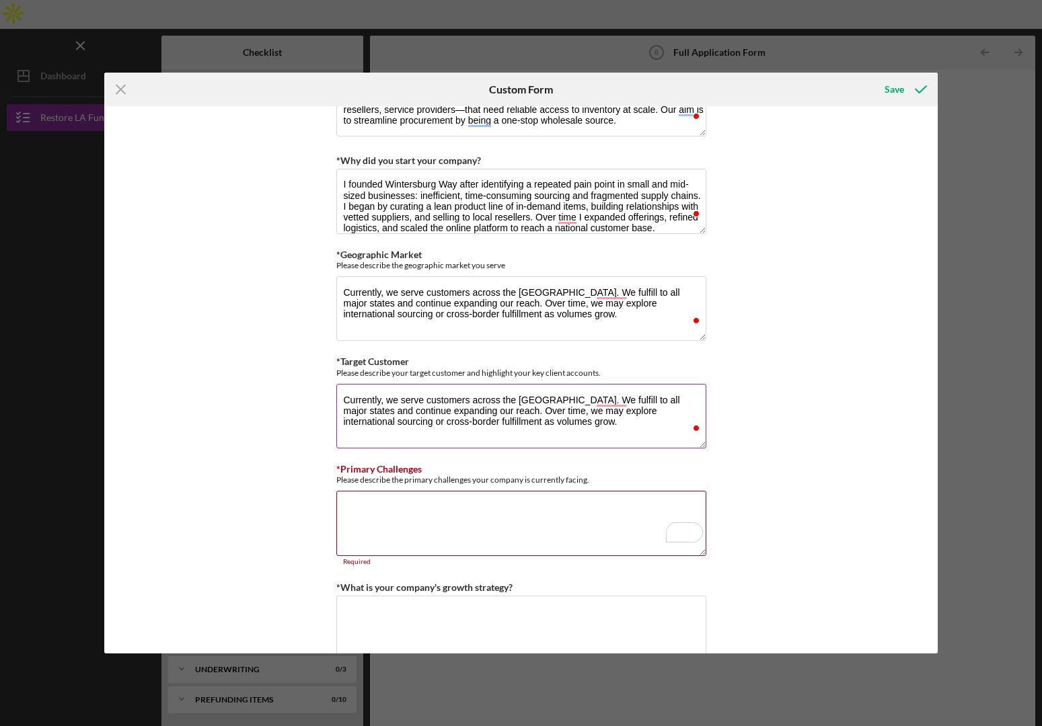
drag, startPoint x: 379, startPoint y: 401, endPoint x: 393, endPoint y: 406, distance: 14.7
click at [379, 402] on textarea "Currently, we serve customers across the [GEOGRAPHIC_DATA]. We fulfill to all m…" at bounding box center [521, 416] width 370 height 65
paste textarea "Small to medium-sized retailers and e-commerce businesses Brick-and-mortar stor…"
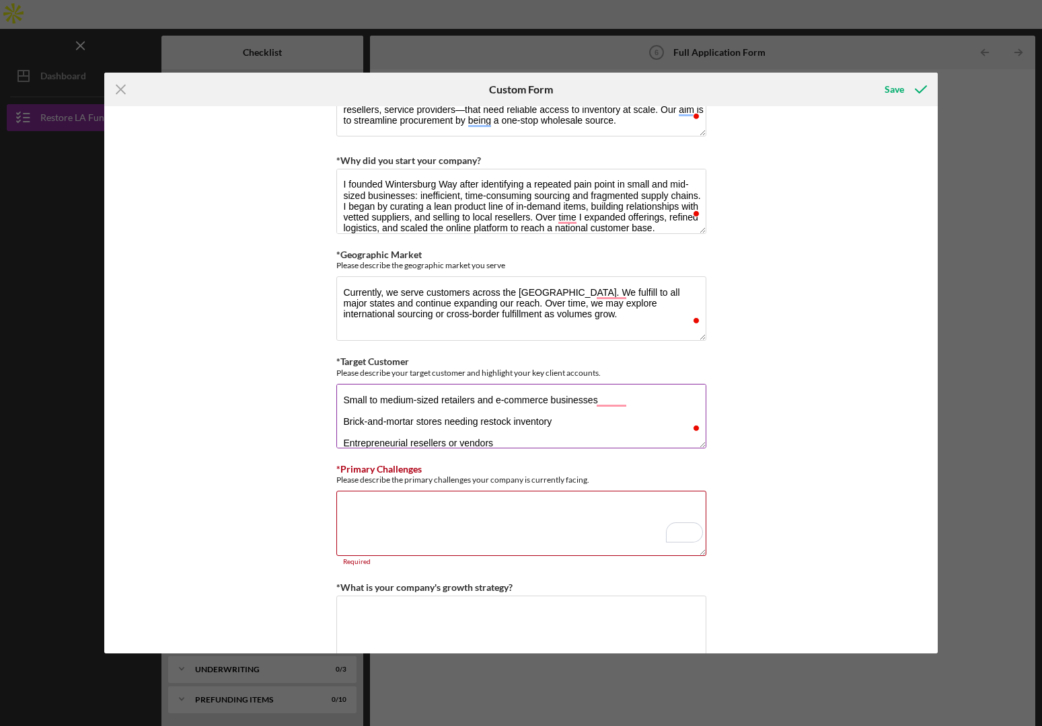
scroll to position [23, 0]
type textarea "Small to medium-sized retailers and e-commerce businesses Brick-and-mortar stor…"
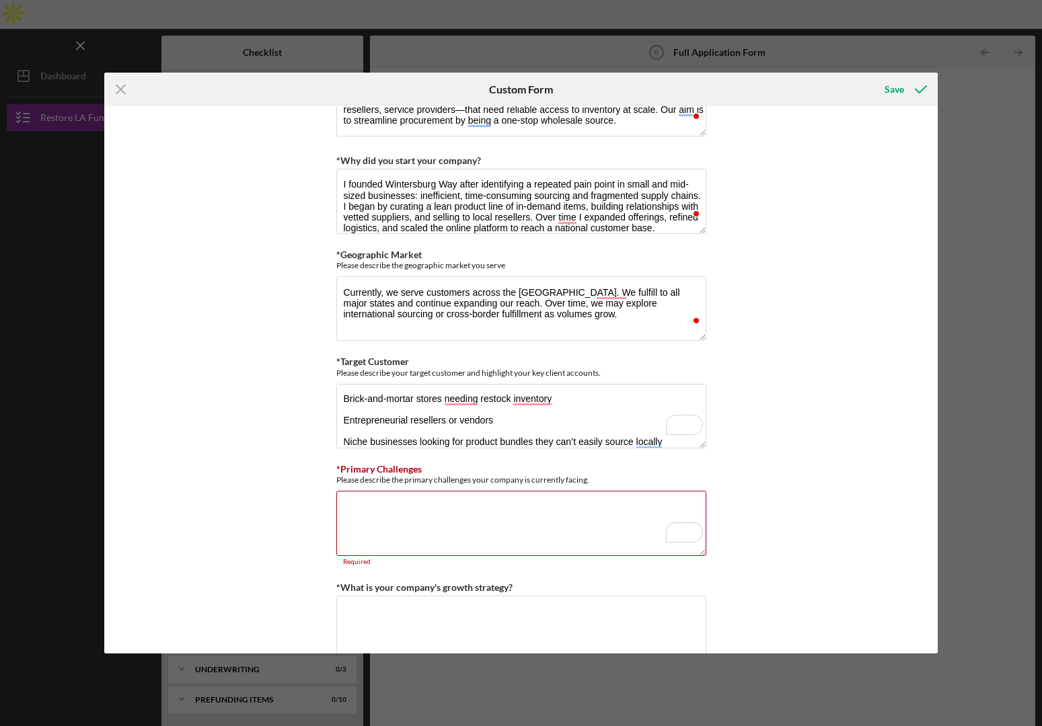
click at [964, 463] on div "Icon/Menu Close Custom Form Save *Use of Proceeds Purchase Inventory Business E…" at bounding box center [521, 363] width 1042 height 726
click at [377, 534] on textarea "*Primary Challenges" at bounding box center [521, 523] width 370 height 65
paste textarea "Inventory risk and turnover: choosing what SKUs to carry and avoiding overstock…"
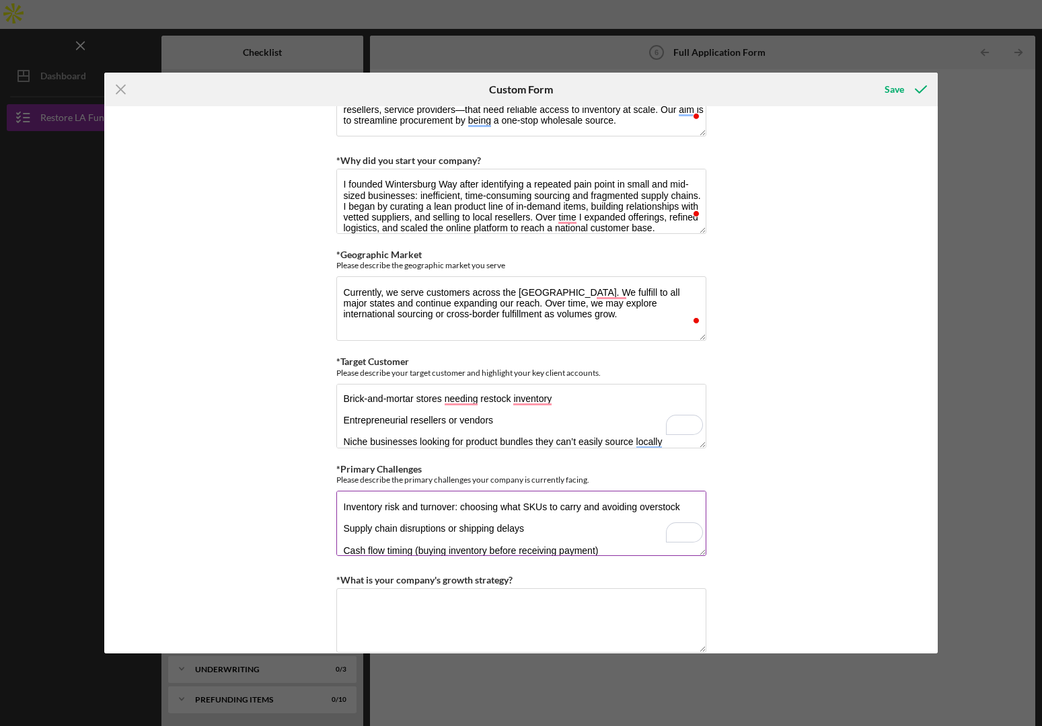
scroll to position [44, 0]
type textarea "Inventory risk and turnover: choosing what SKUs to carry and avoiding overstock…"
click at [968, 526] on div "Icon/Menu Close Custom Form Save *Use of Proceeds Purchase Inventory Business E…" at bounding box center [521, 363] width 1042 height 726
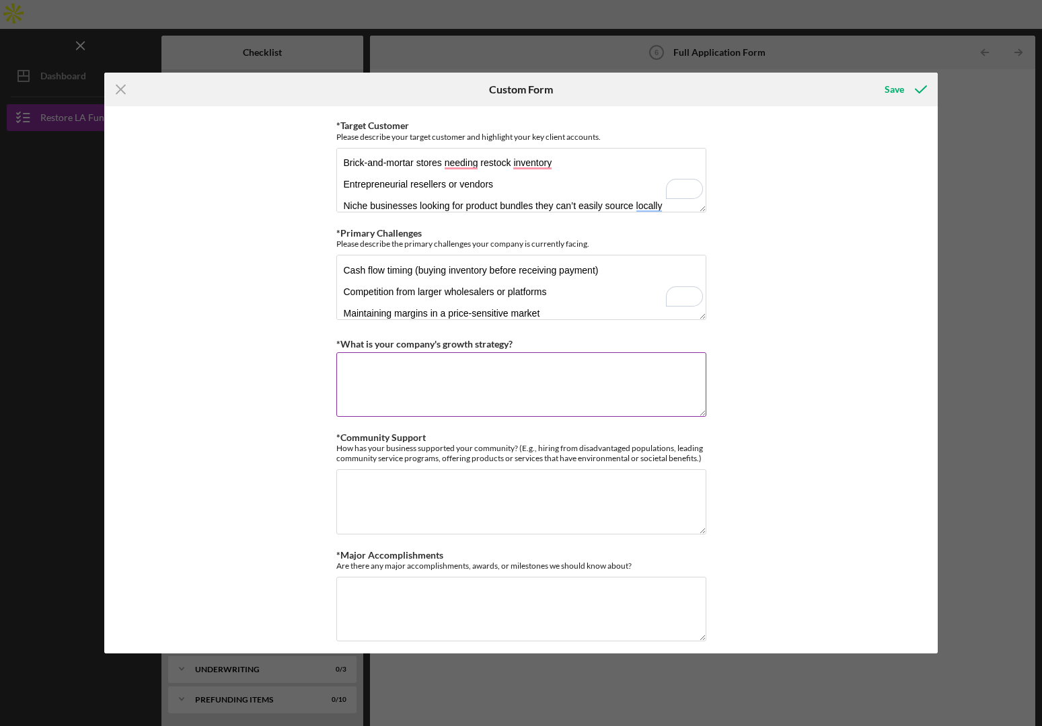
click at [386, 346] on label "*What is your company's growth strategy?" at bounding box center [424, 343] width 176 height 11
click at [386, 352] on textarea "*What is your company's growth strategy?" at bounding box center [521, 384] width 370 height 65
paste textarea "Product expansion & curation — continuously adding SKUs based on data and deman…"
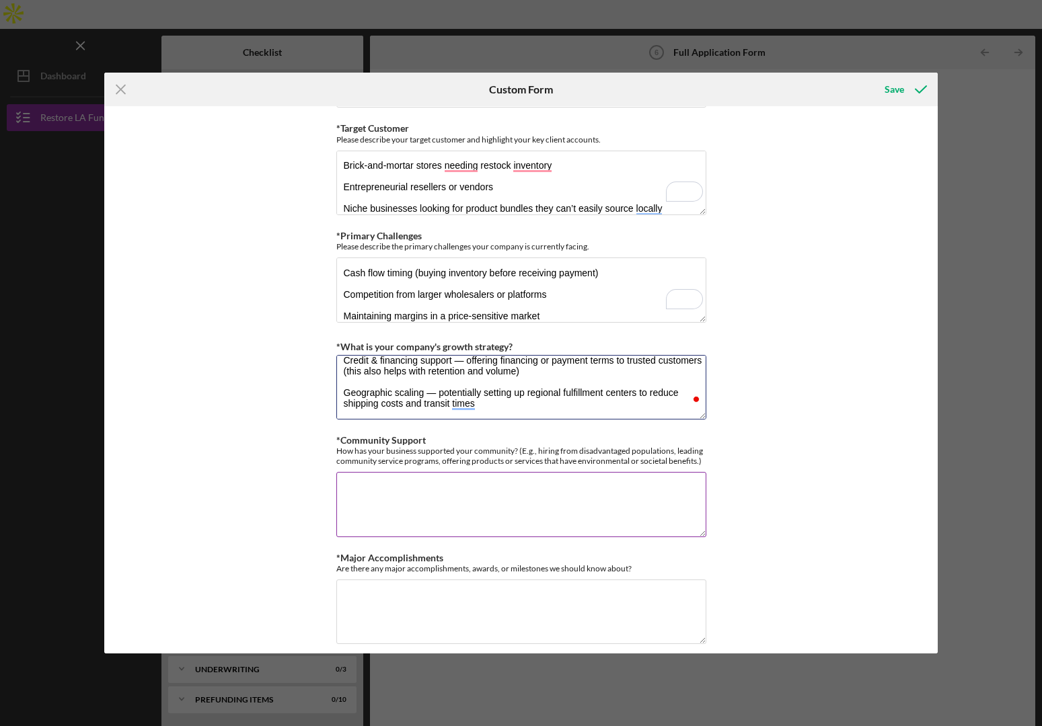
scroll to position [1156, 0]
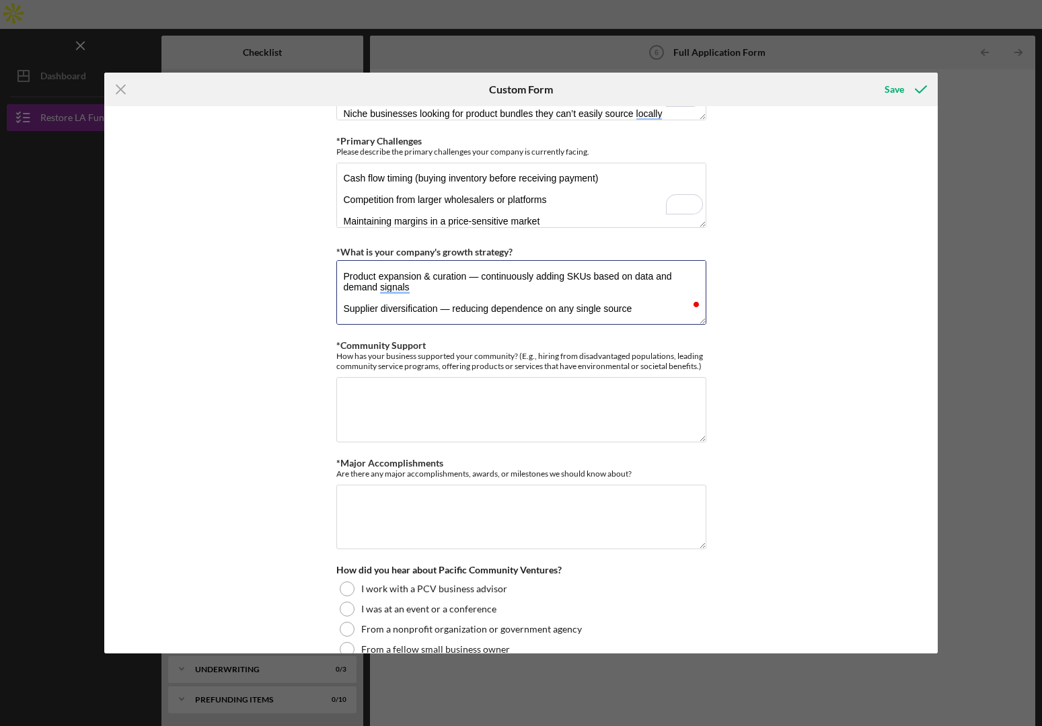
drag, startPoint x: 516, startPoint y: 276, endPoint x: 293, endPoint y: 262, distance: 224.3
click at [293, 262] on div "*Use of Proceeds Purchase Inventory Business Expansion Purchase or repair equip…" at bounding box center [520, 379] width 833 height 547
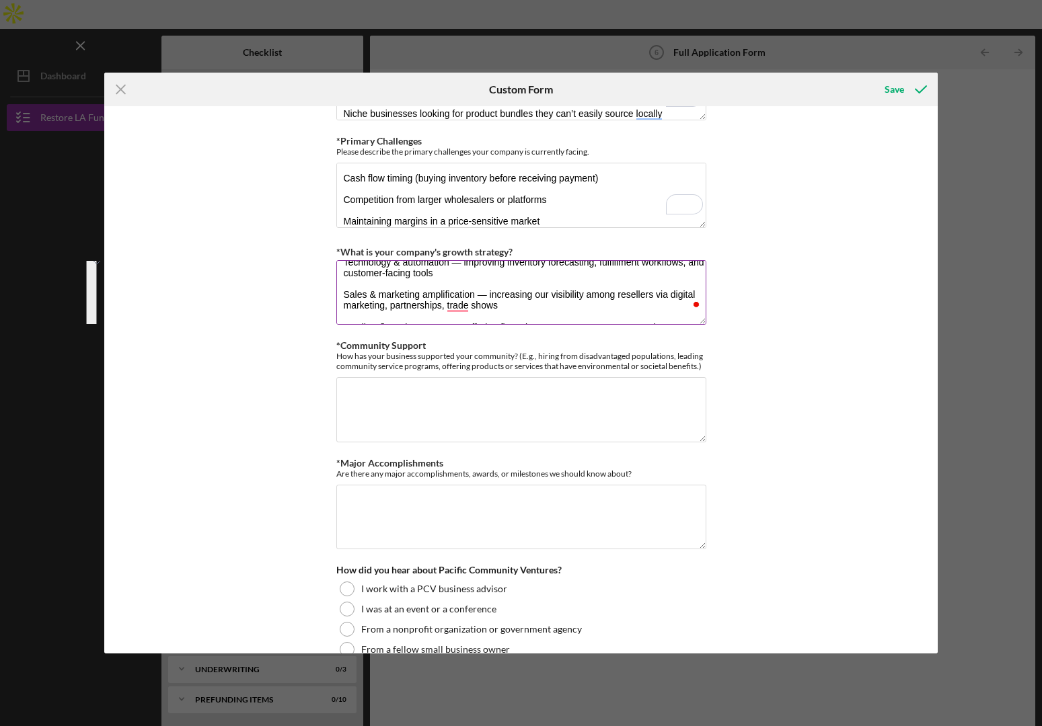
click at [447, 293] on textarea "Product expansion & curation — continuously adding SKUs based on data and deman…" at bounding box center [521, 292] width 370 height 65
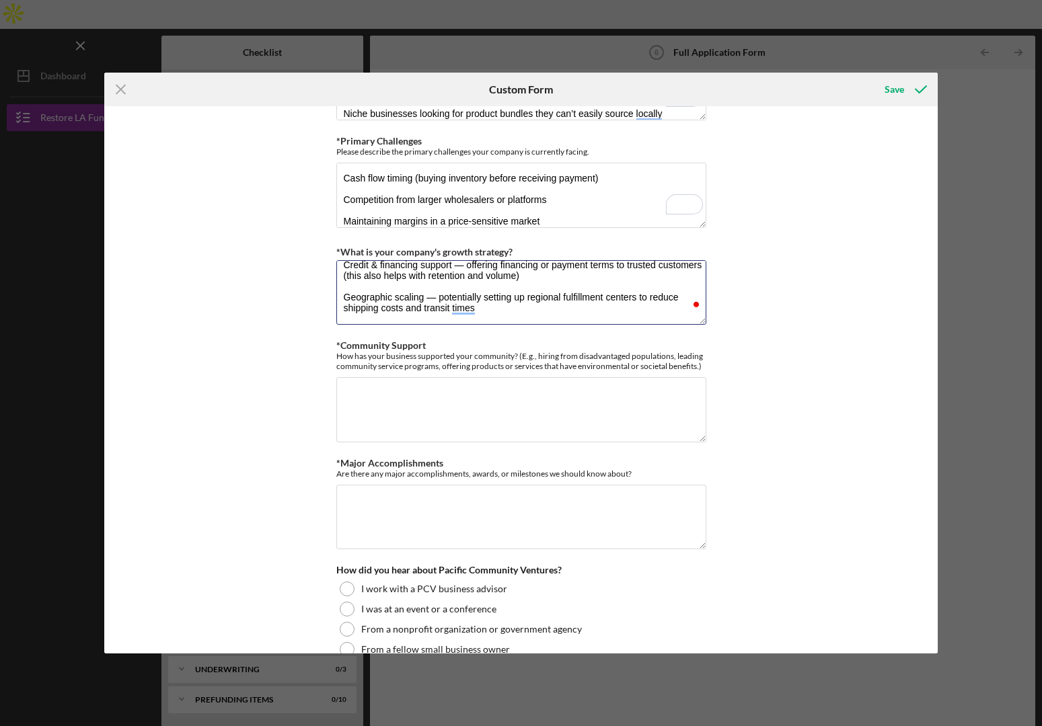
drag, startPoint x: 422, startPoint y: 278, endPoint x: 330, endPoint y: 305, distance: 95.8
click at [330, 305] on div "*Use of Proceeds Purchase Inventory Business Expansion Purchase or repair equip…" at bounding box center [520, 379] width 833 height 547
click at [508, 280] on textarea "Product expansion & curation — continuously adding SKUs based on data and deman…" at bounding box center [521, 292] width 370 height 65
click at [531, 279] on textarea "Product expansion & curation — continuously adding SKUs based on data and deman…" at bounding box center [521, 292] width 370 height 65
type textarea "Product expansion & curation — continuously adding SKUs based on data and deman…"
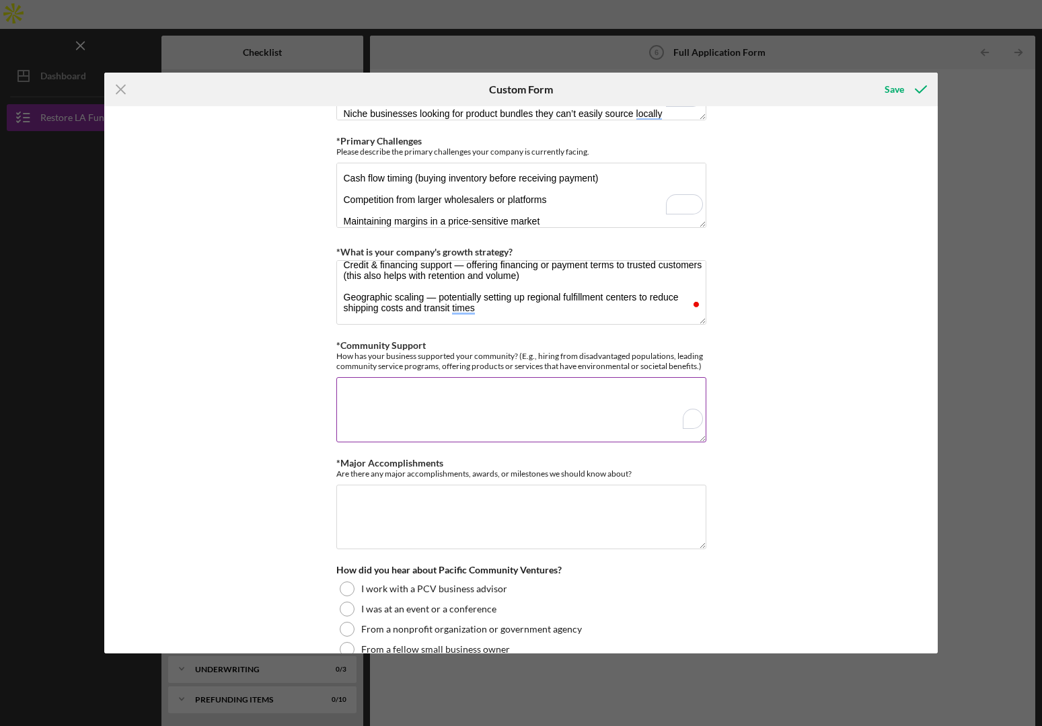
click at [373, 397] on textarea "*Community Support" at bounding box center [521, 409] width 370 height 65
paste textarea "We believe in supporting entrepreneurship. We’ve hosted webinars, published sou…"
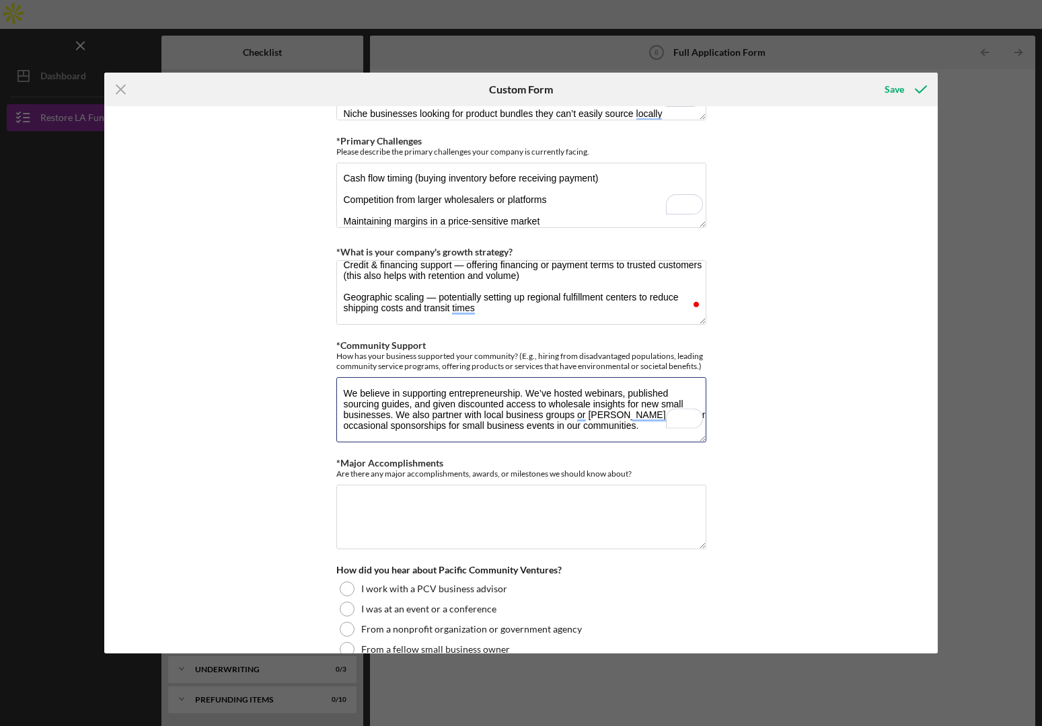
type textarea "We believe in supporting entrepreneurship. We’ve hosted webinars, published sou…"
click at [405, 525] on textarea "*Major Accomplishments" at bounding box center [521, 517] width 370 height 65
paste textarea "Achieved consistent year-over-year revenue growth Developed a reliable supplier…"
type textarea "Achieved consistent year-over-year revenue growth Developed a reliable supplier…"
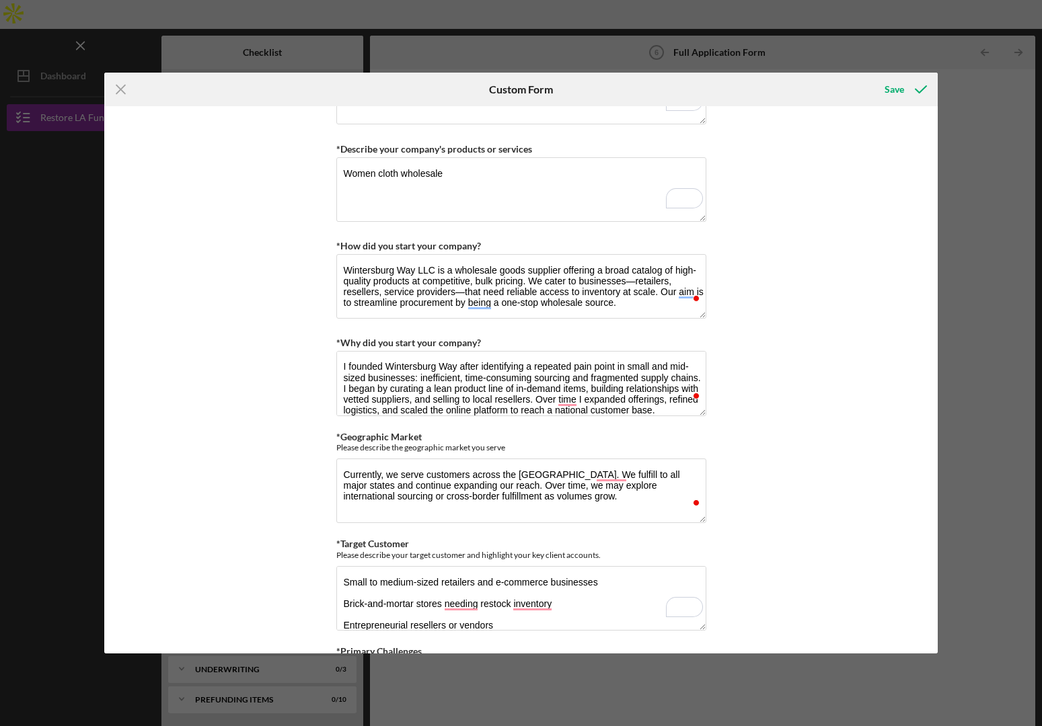
type textarea "Achieved consistent year-over-year revenue growth Developed a reliable supplier…"
click at [364, 377] on textarea "I founded Wintersburg Way after identifying a repeated pain point in small and …" at bounding box center [521, 383] width 370 height 65
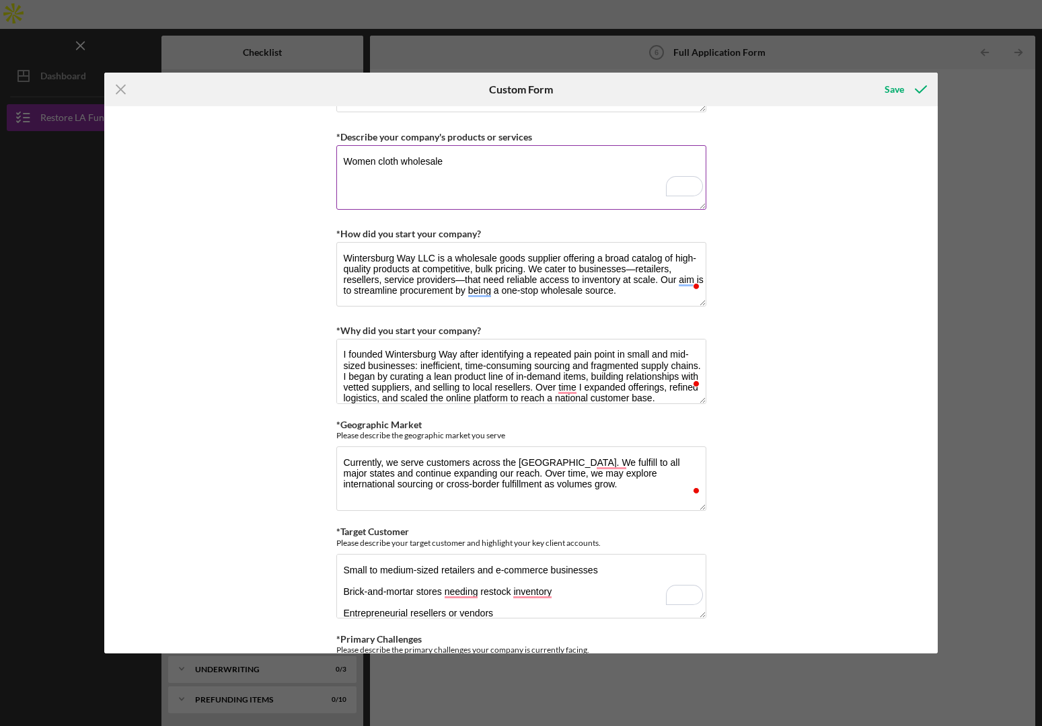
click at [395, 197] on textarea "Women cloth wholesale" at bounding box center [521, 177] width 370 height 65
paste textarea "intersburg Way LLC is a wholesale goods supplier offering a broad catalog of hi…"
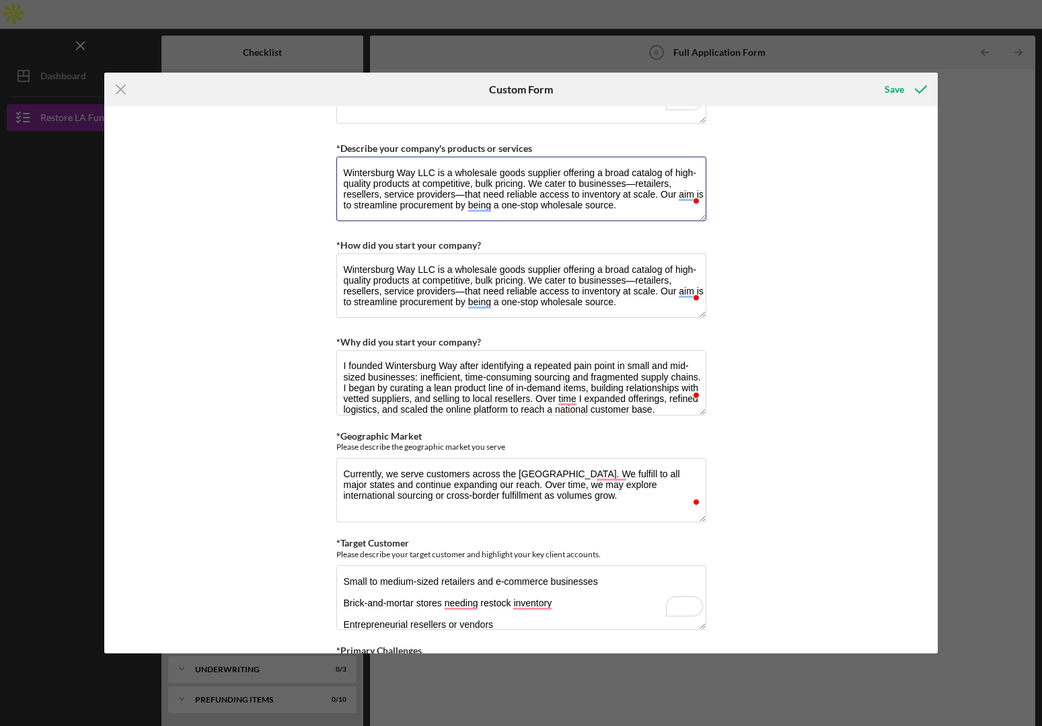
type textarea "Wintersburg Way LLC is a wholesale goods supplier offering a broad catalog of h…"
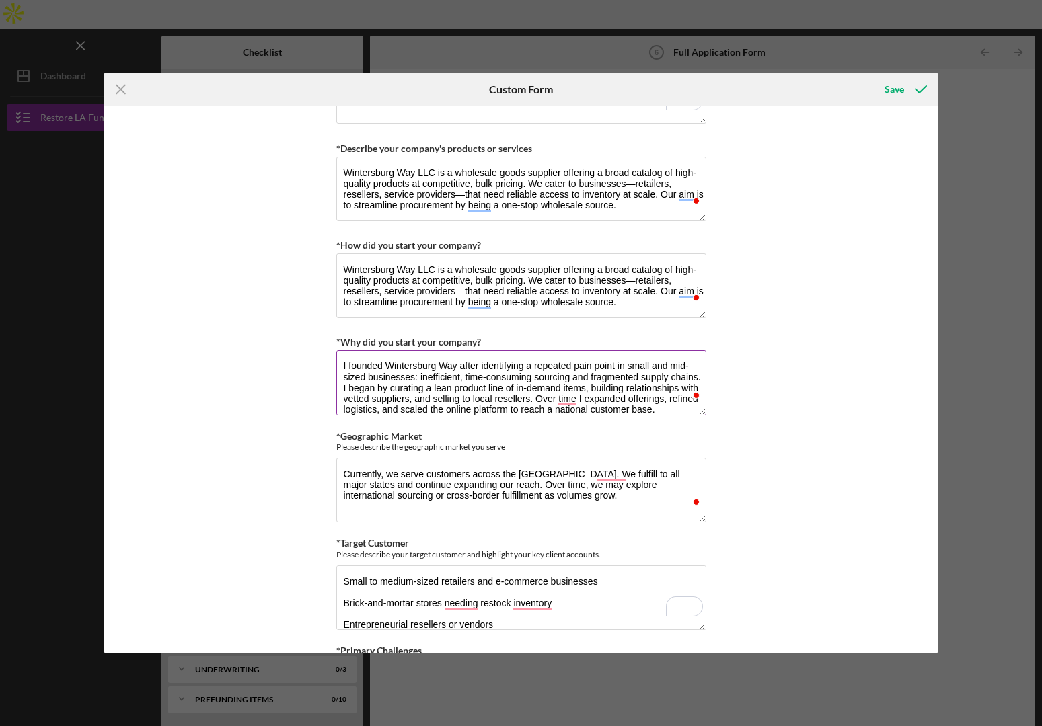
click at [402, 398] on textarea "I founded Wintersburg Way after identifying a repeated pain point in small and …" at bounding box center [521, 382] width 370 height 65
paste textarea "The business was born out of a desire to simplify B2B sourcing. I saw too many …"
type textarea "The business was born out of a desire to simplify B2B sourcing. I saw too many …"
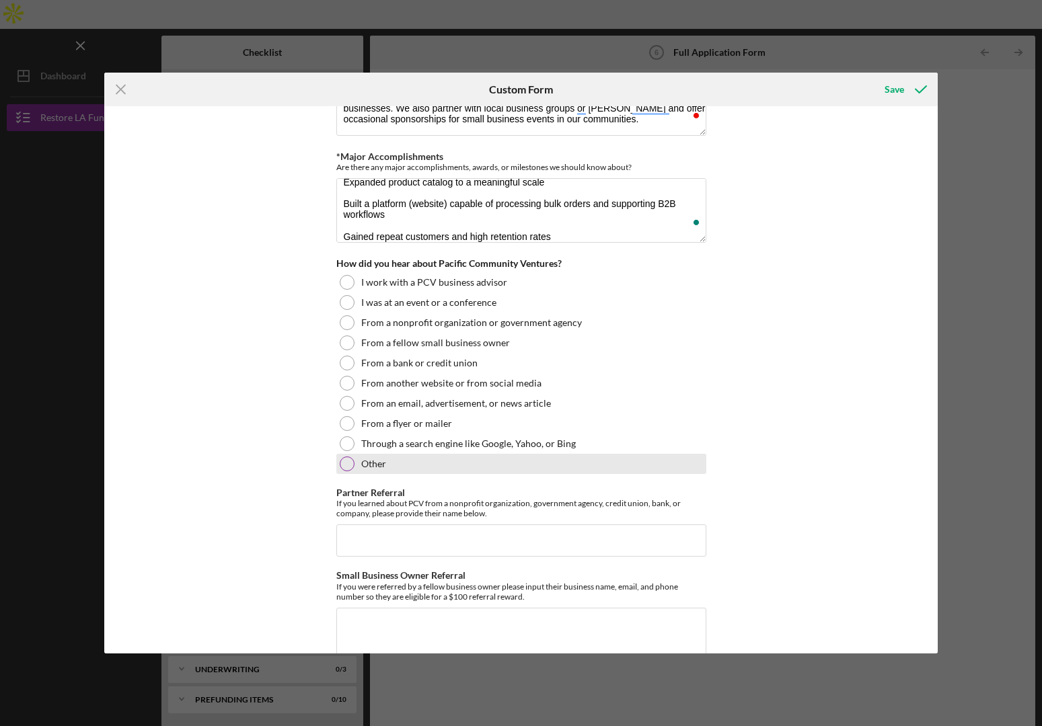
click at [346, 457] on div at bounding box center [347, 464] width 15 height 15
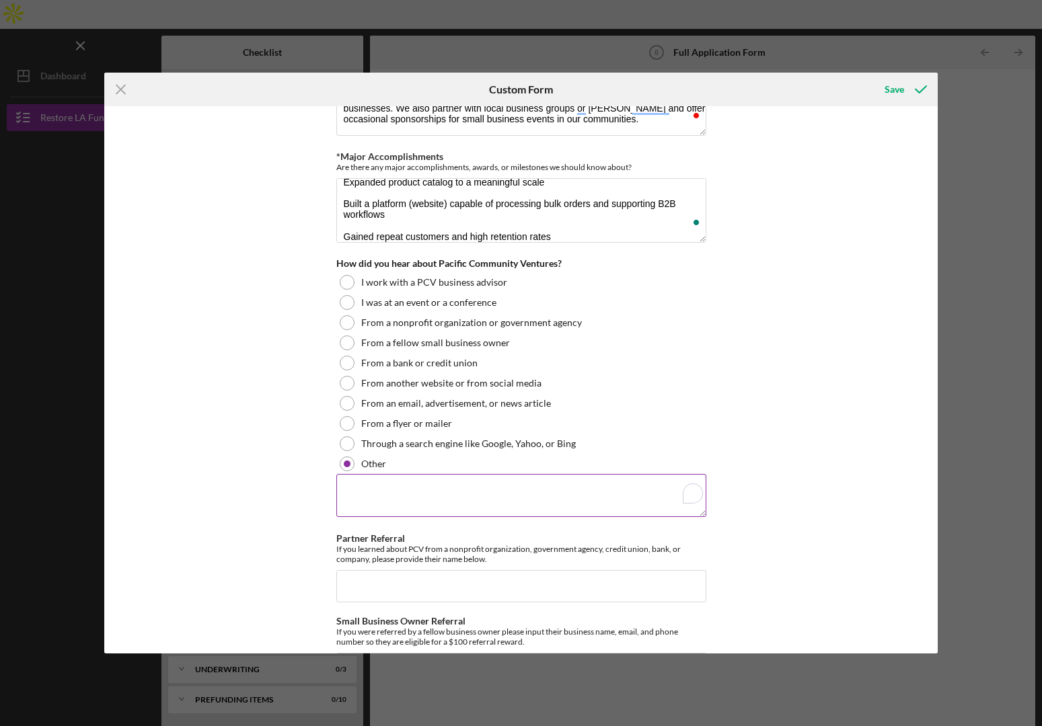
click at [352, 500] on textarea "To enrich screen reader interactions, please activate Accessibility in Grammarl…" at bounding box center [521, 495] width 370 height 43
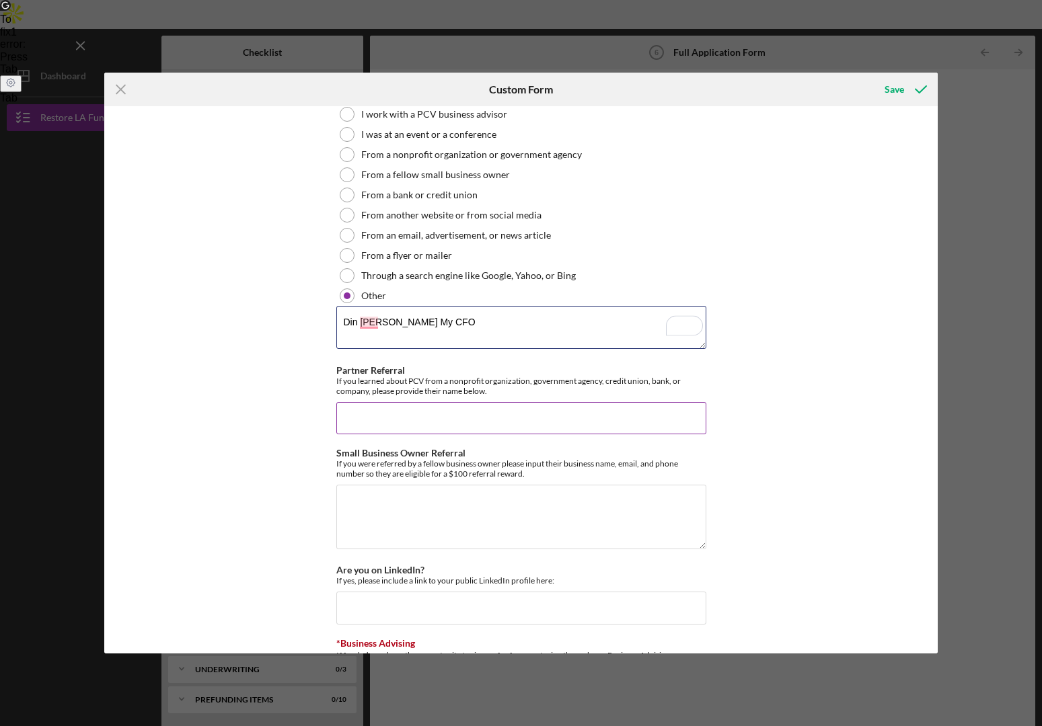
type textarea "Din [PERSON_NAME] My CFO"
click at [377, 424] on input "Partner Referral" at bounding box center [521, 418] width 370 height 32
type input "No"
click at [412, 529] on textarea "Small Business Owner Referral" at bounding box center [521, 517] width 370 height 65
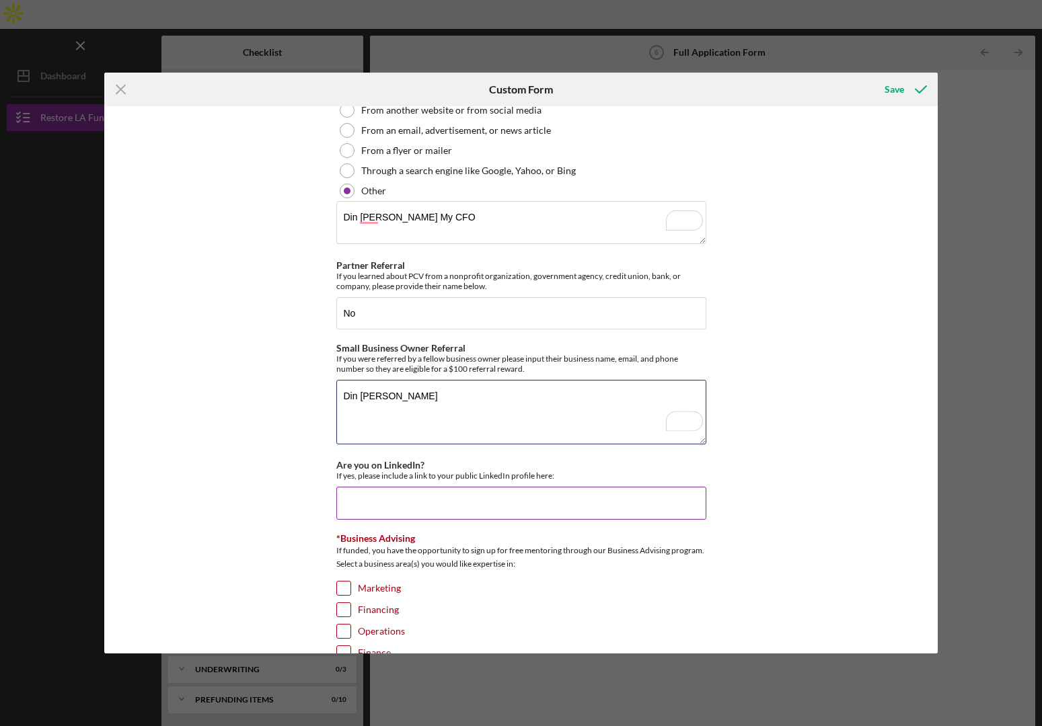
type textarea "Din Leib"
click at [390, 506] on input "Are you on LinkedIn?" at bounding box center [521, 503] width 370 height 32
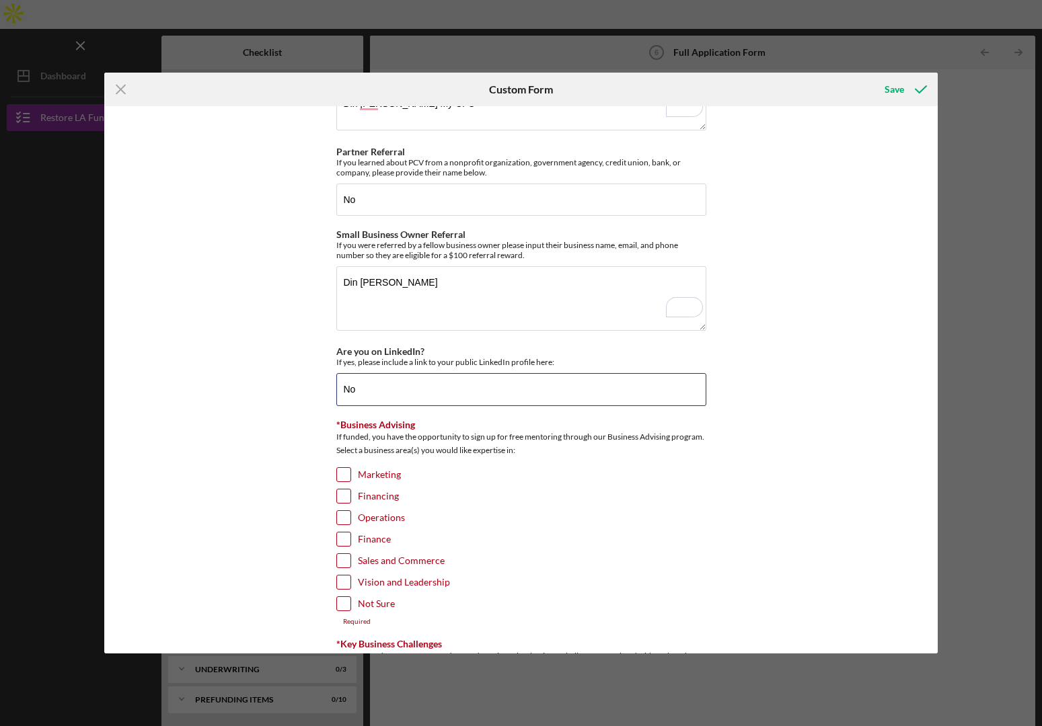
type input "No"
click at [344, 475] on input "Marketing" at bounding box center [343, 474] width 13 height 13
checkbox input "true"
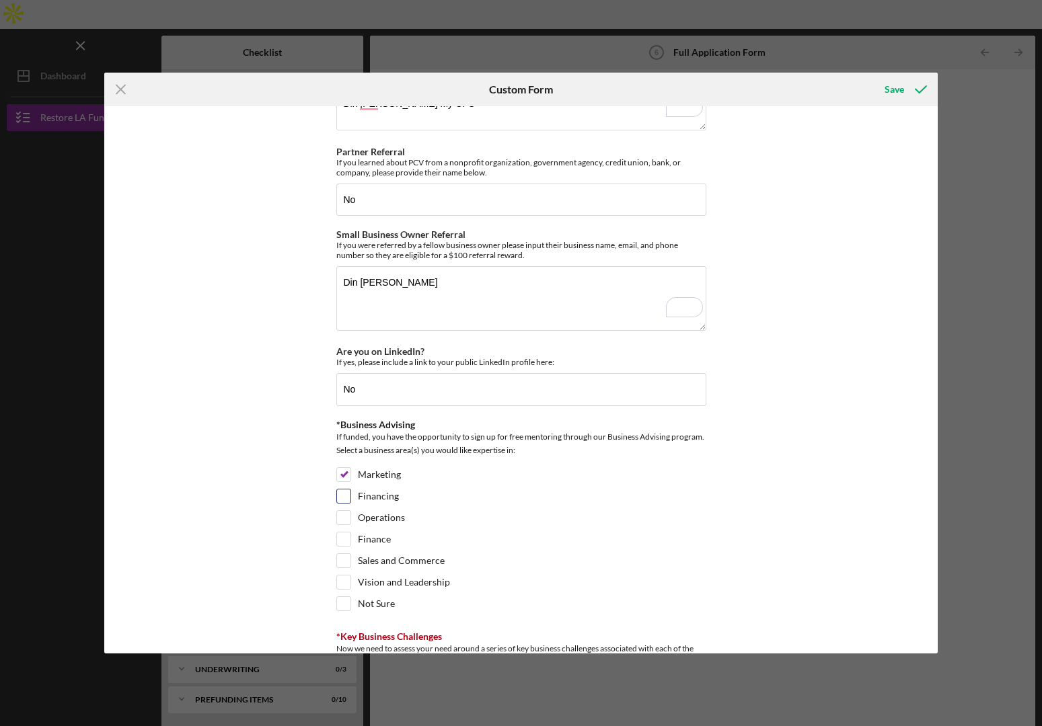
click at [342, 497] on input "Financing" at bounding box center [343, 496] width 13 height 13
checkbox input "true"
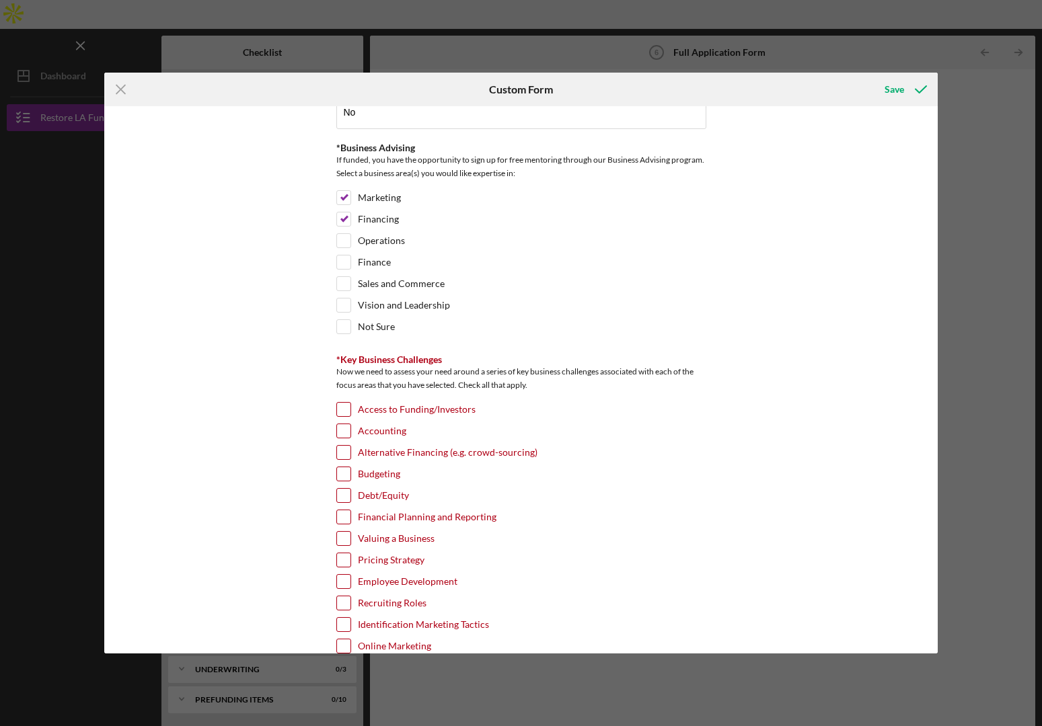
click at [339, 410] on input "Access to Funding/Investors" at bounding box center [343, 409] width 13 height 13
checkbox input "true"
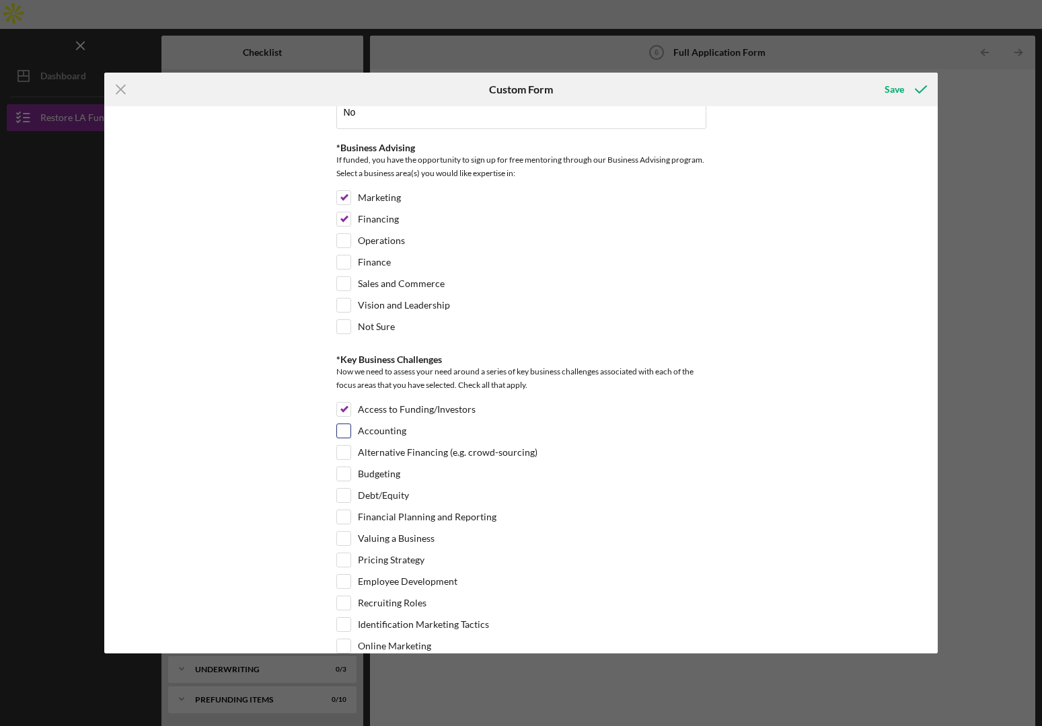
click at [343, 430] on input "Accounting" at bounding box center [343, 430] width 13 height 13
checkbox input "true"
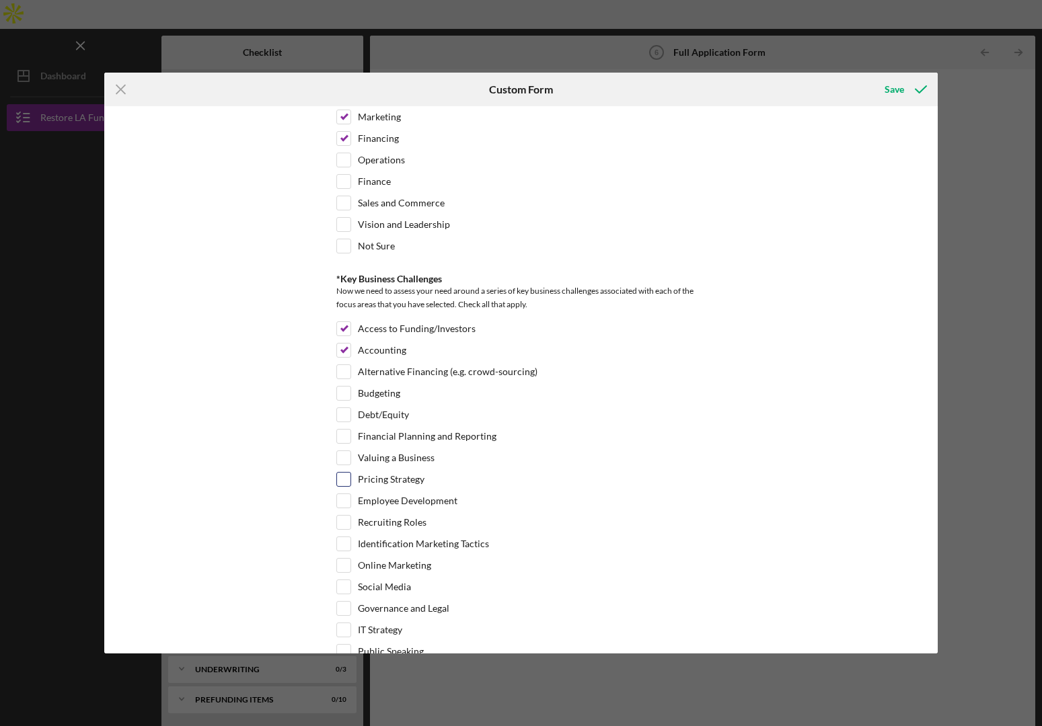
click at [345, 482] on input "Pricing Strategy" at bounding box center [343, 479] width 13 height 13
checkbox input "true"
click at [343, 439] on input "Financial Planning and Reporting" at bounding box center [343, 436] width 13 height 13
checkbox input "true"
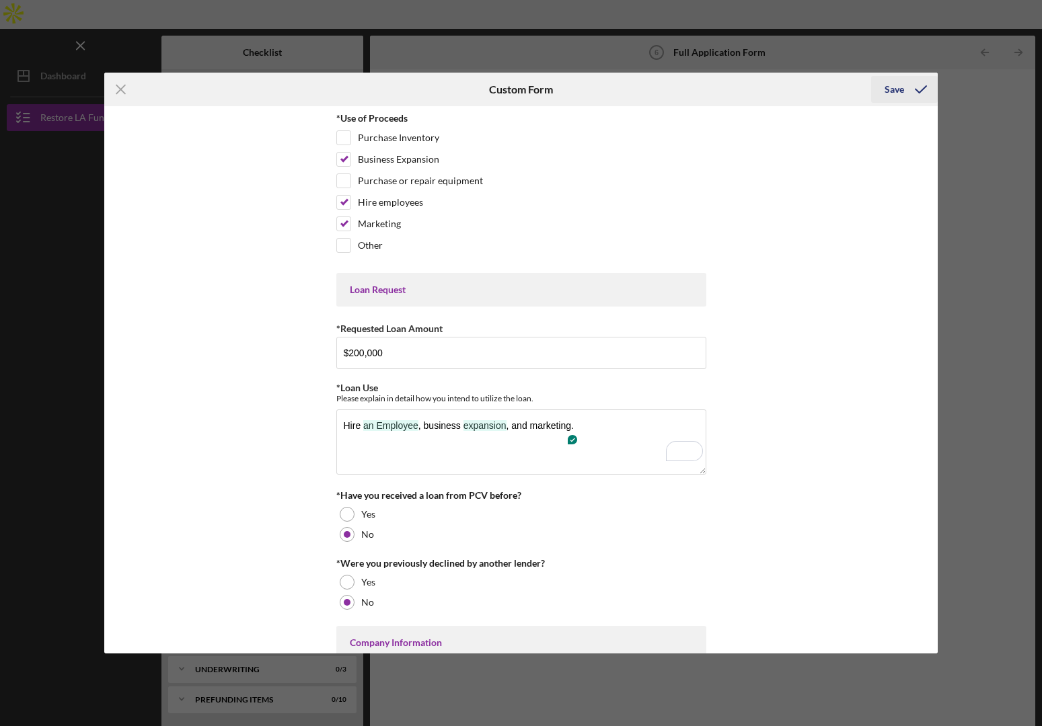
click at [890, 95] on div "Save" at bounding box center [894, 89] width 20 height 27
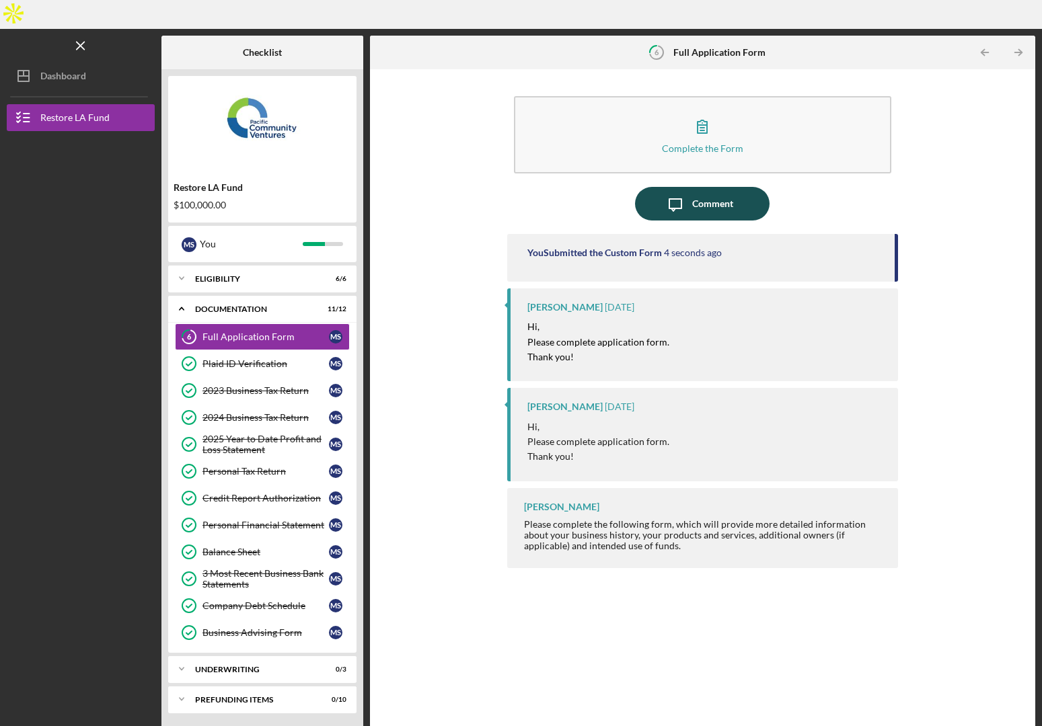
click at [661, 187] on icon "Icon/Message" at bounding box center [675, 204] width 34 height 34
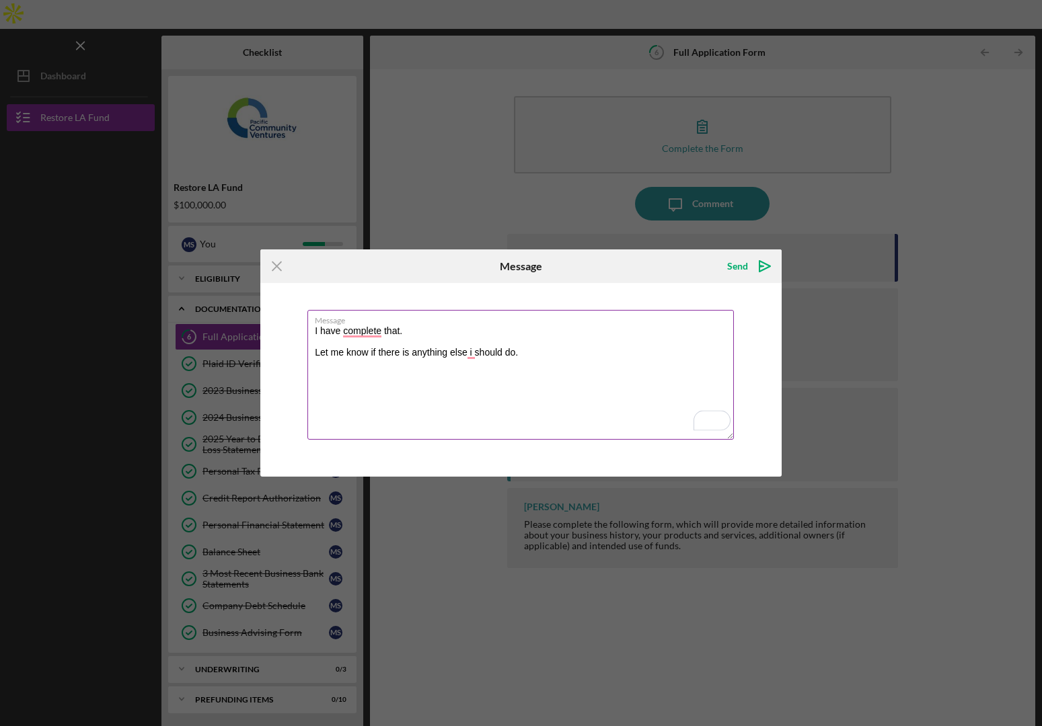
click at [364, 333] on textarea "I have complete that. Let me know if there is anything else i should do." at bounding box center [520, 375] width 426 height 130
drag, startPoint x: 362, startPoint y: 332, endPoint x: 347, endPoint y: 364, distance: 35.8
type textarea "I have completed that. Let me know if there is anything else i should do."
drag, startPoint x: 736, startPoint y: 268, endPoint x: 732, endPoint y: 314, distance: 46.6
click at [736, 268] on div "Send" at bounding box center [737, 266] width 21 height 27
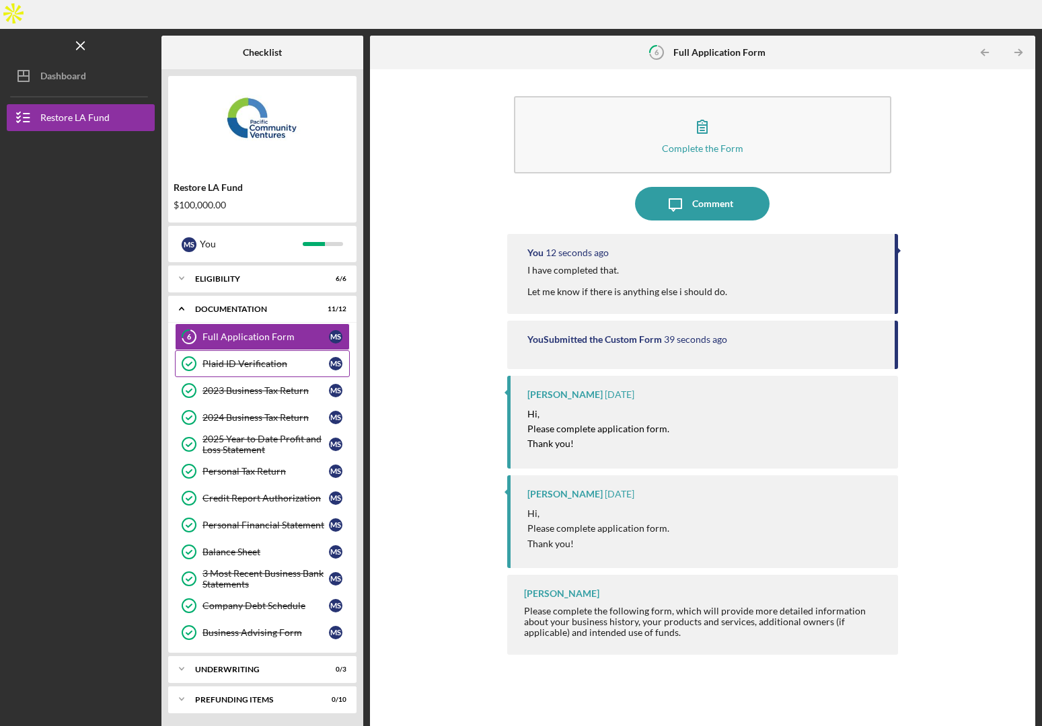
click at [242, 350] on link "Plaid ID Verification Plaid ID Verification M S" at bounding box center [262, 363] width 175 height 27
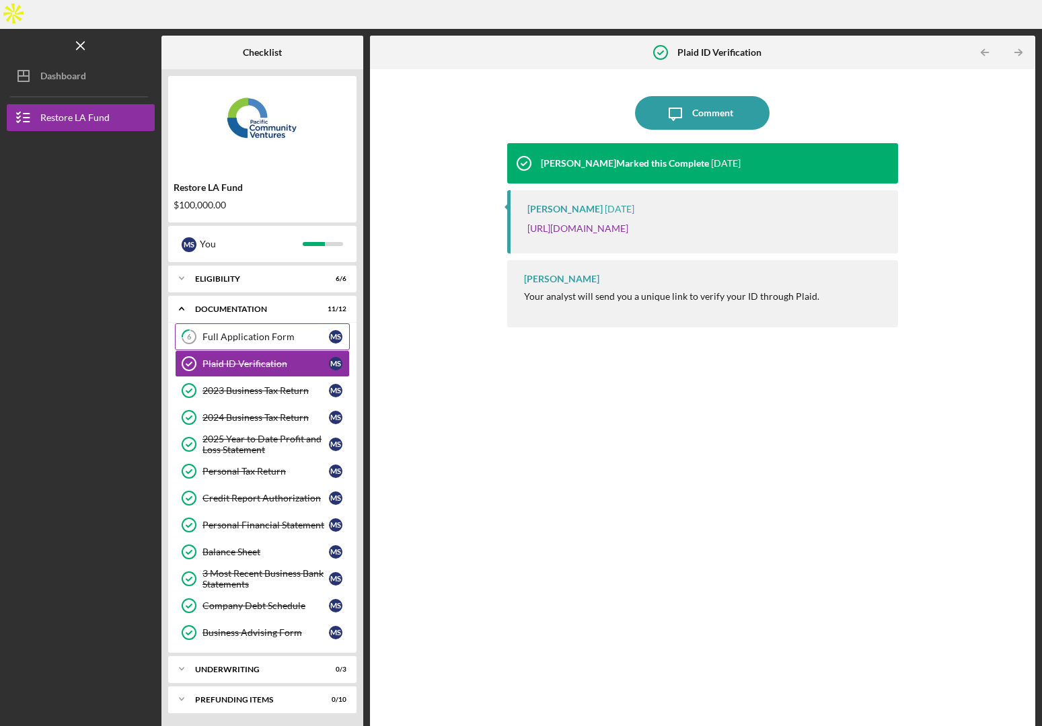
click at [262, 323] on link "6 Full Application Form M S" at bounding box center [262, 336] width 175 height 27
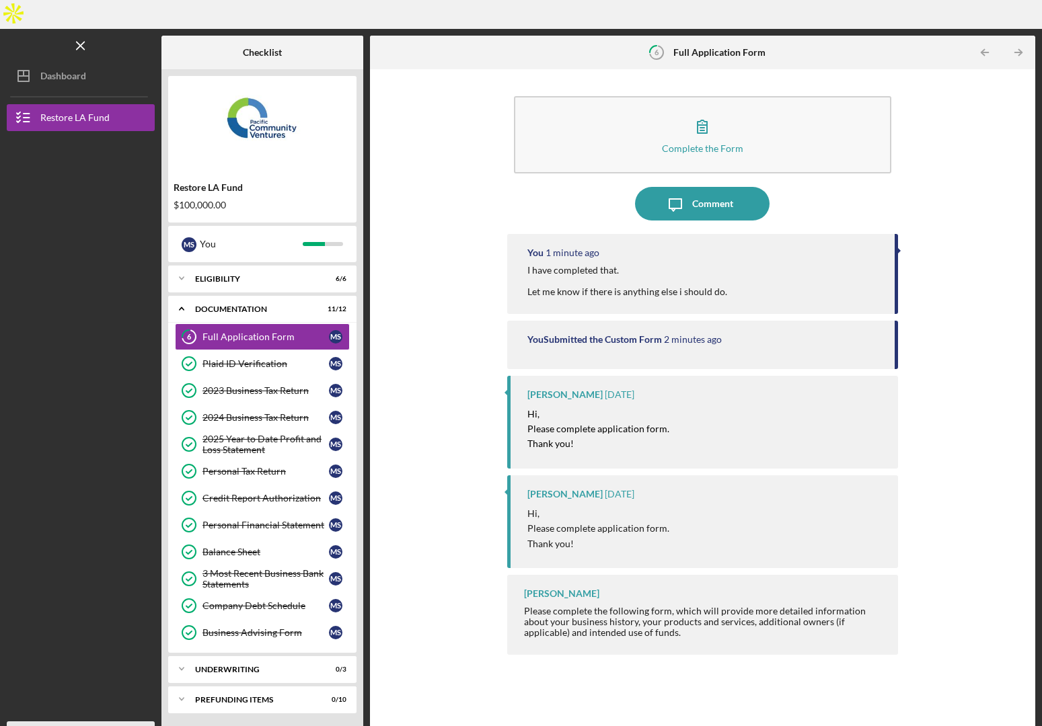
click at [141, 718] on icon "Icon/Overflow" at bounding box center [138, 735] width 34 height 34
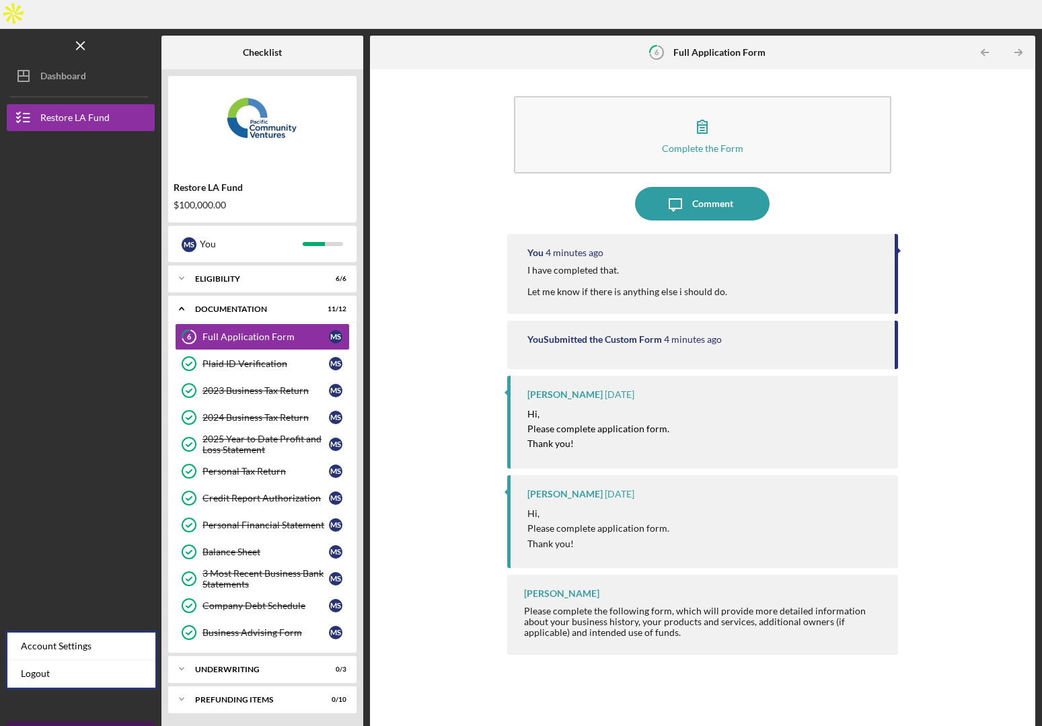
click at [140, 718] on icon "Icon/Overflow" at bounding box center [138, 735] width 34 height 34
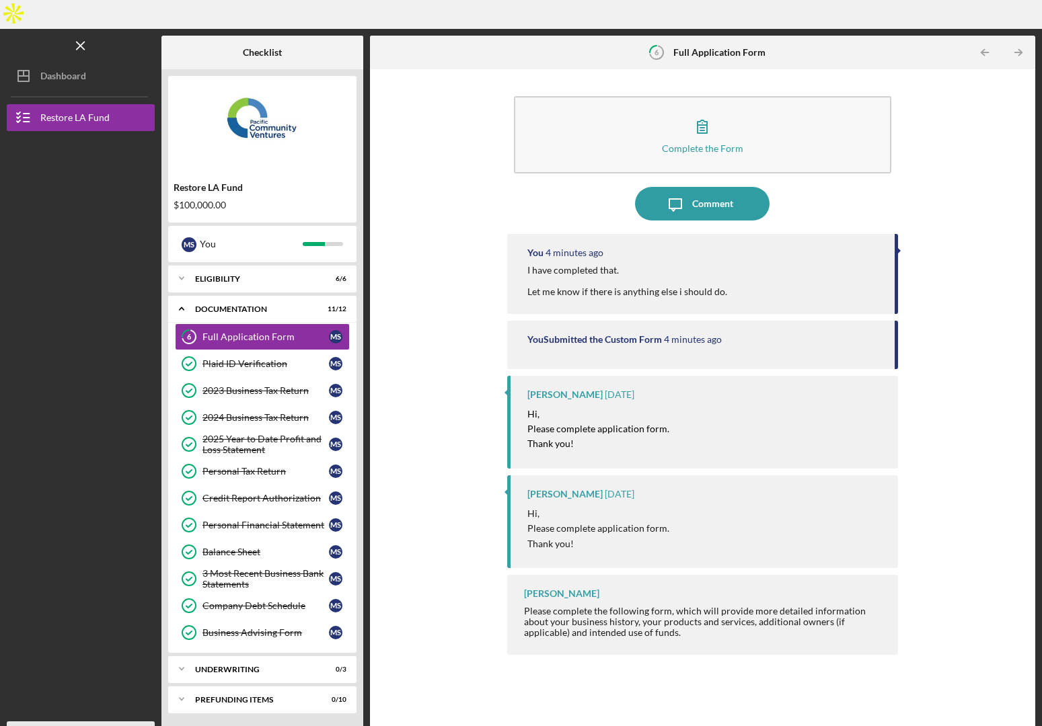
click at [142, 718] on icon "Icon/Overflow" at bounding box center [138, 735] width 34 height 34
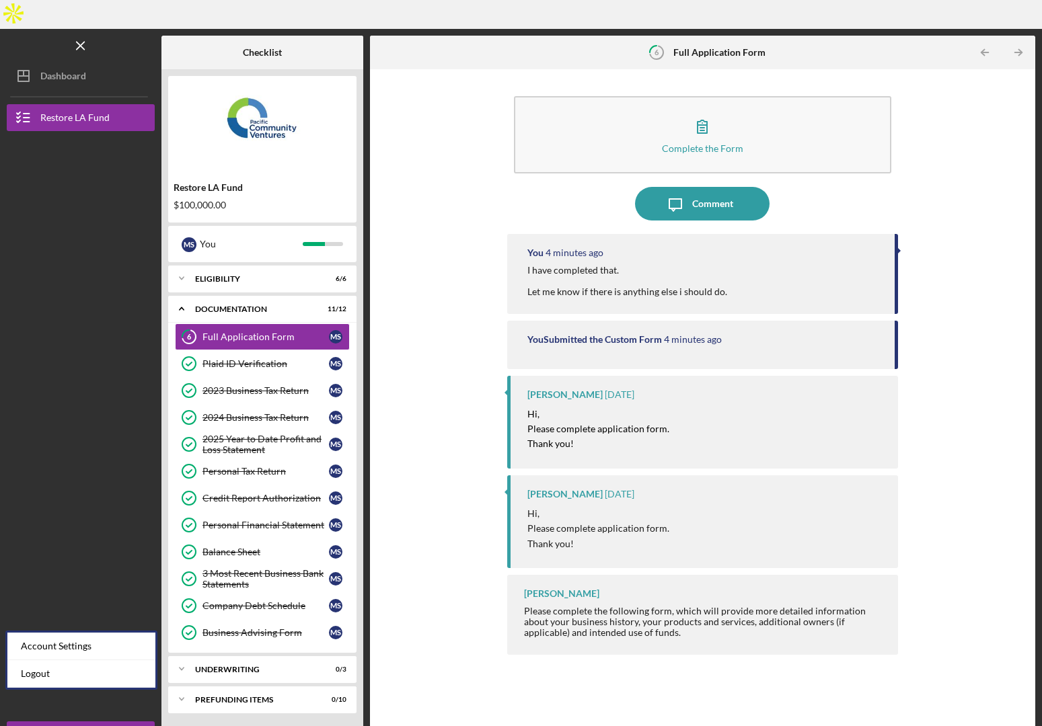
click at [71, 655] on div "Account Settings" at bounding box center [81, 647] width 148 height 28
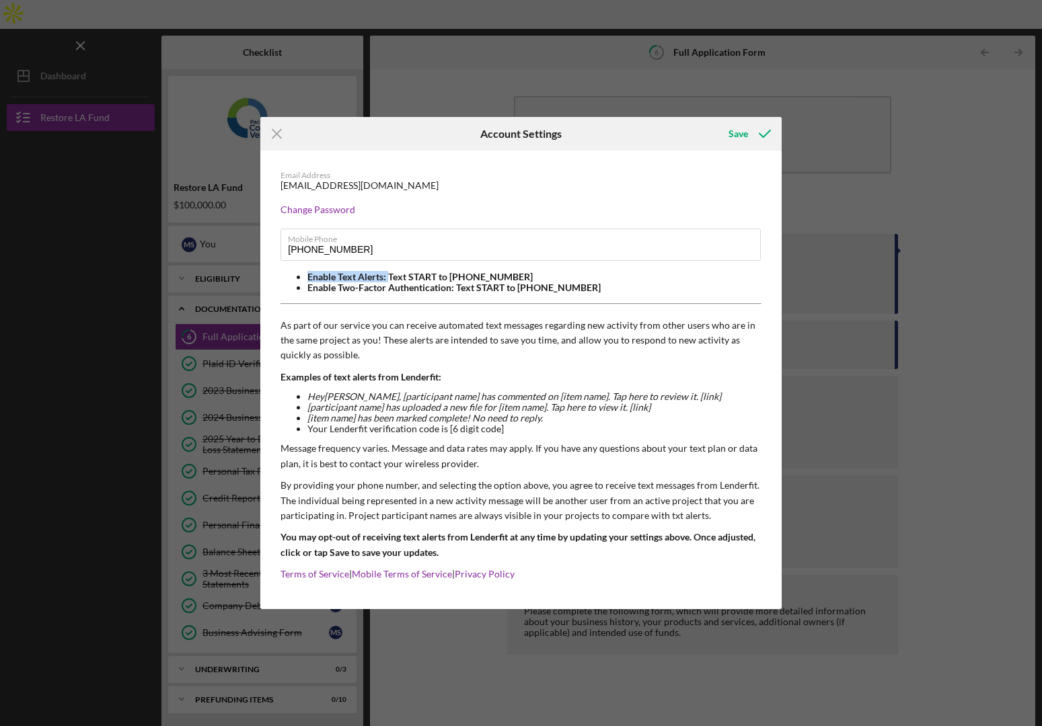
drag, startPoint x: 302, startPoint y: 277, endPoint x: 389, endPoint y: 273, distance: 86.8
click at [389, 273] on ul "Enable Text Alerts: Text START to [PHONE_NUMBER] Enable Two-Factor Authenticati…" at bounding box center [520, 283] width 481 height 22
drag, startPoint x: 522, startPoint y: 275, endPoint x: 449, endPoint y: 276, distance: 73.3
click at [449, 276] on li "Enable Text Alerts: Text START to [PHONE_NUMBER]" at bounding box center [534, 277] width 454 height 11
drag, startPoint x: 242, startPoint y: 244, endPoint x: 198, endPoint y: 242, distance: 43.8
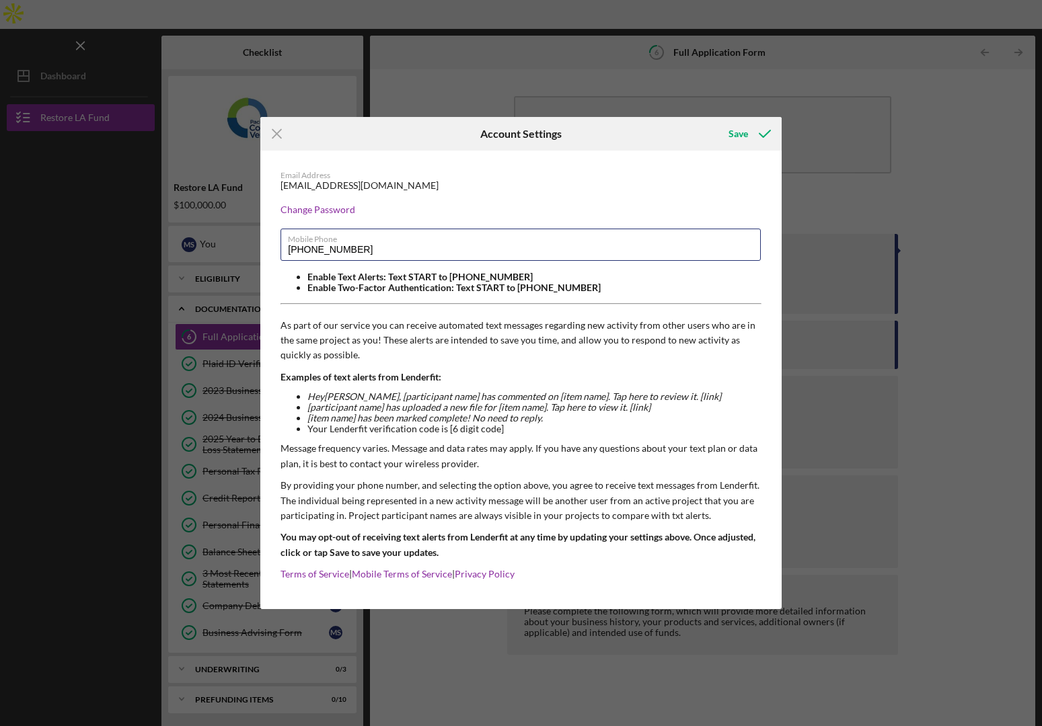
click at [188, 240] on div "Icon/Menu Close Account Settings Save Email Address loancindy1206@gmail.com Cha…" at bounding box center [521, 363] width 1042 height 726
type input "(929) 244-2244"
click at [617, 192] on div "Email Address loancindy1206@gmail.com Change Password Mobile Phone (929) 244-22…" at bounding box center [520, 380] width 521 height 458
click at [738, 129] on div "Save" at bounding box center [738, 133] width 20 height 27
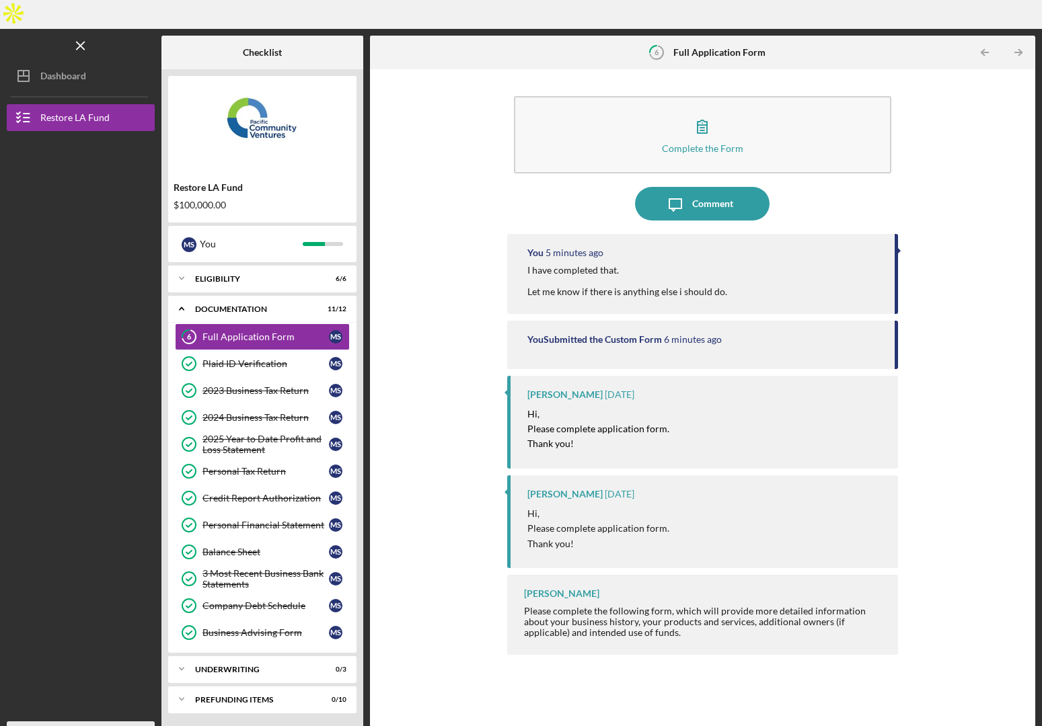
click at [138, 718] on icon "Icon/Overflow" at bounding box center [138, 735] width 34 height 34
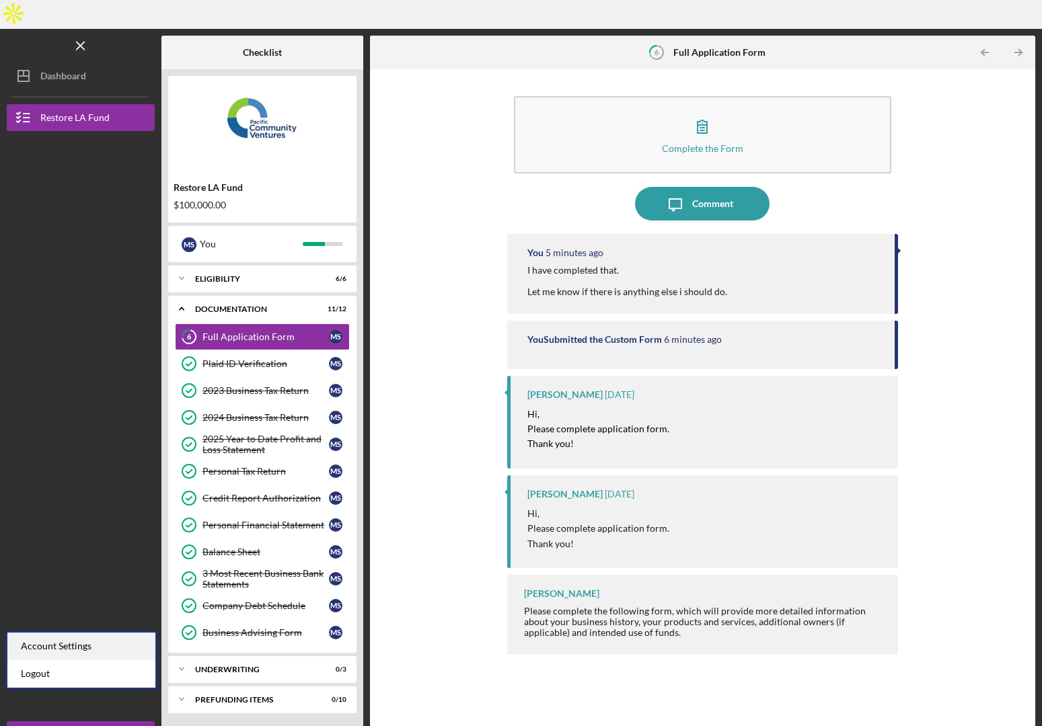
click at [108, 656] on div "Account Settings" at bounding box center [81, 647] width 148 height 28
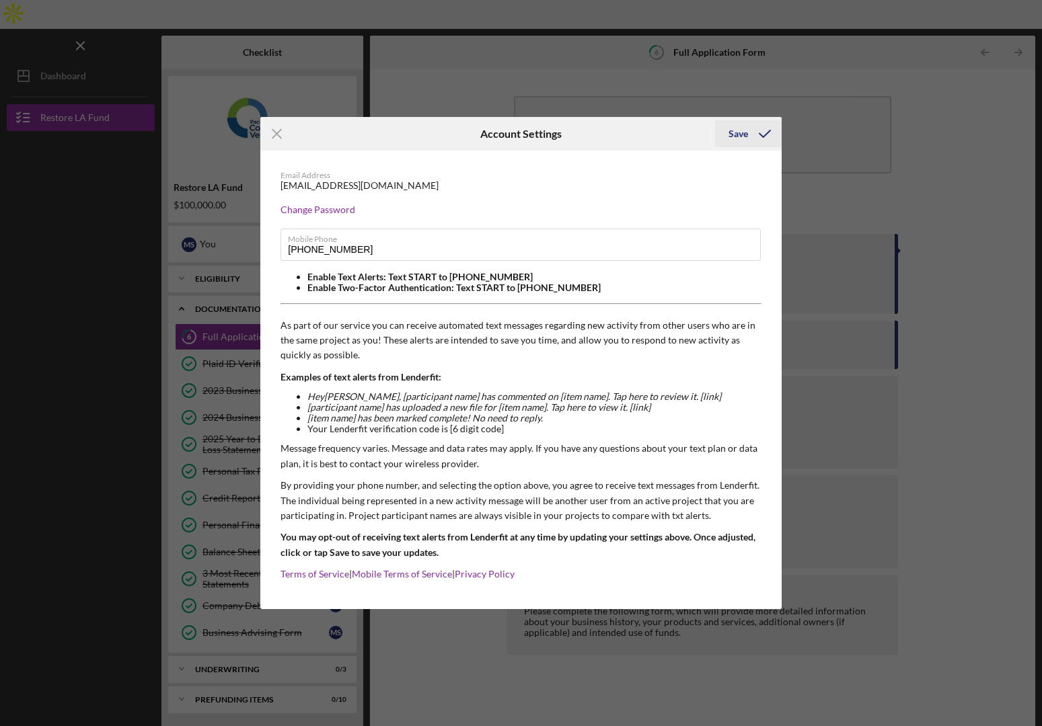
click at [748, 126] on icon "submit" at bounding box center [765, 134] width 34 height 34
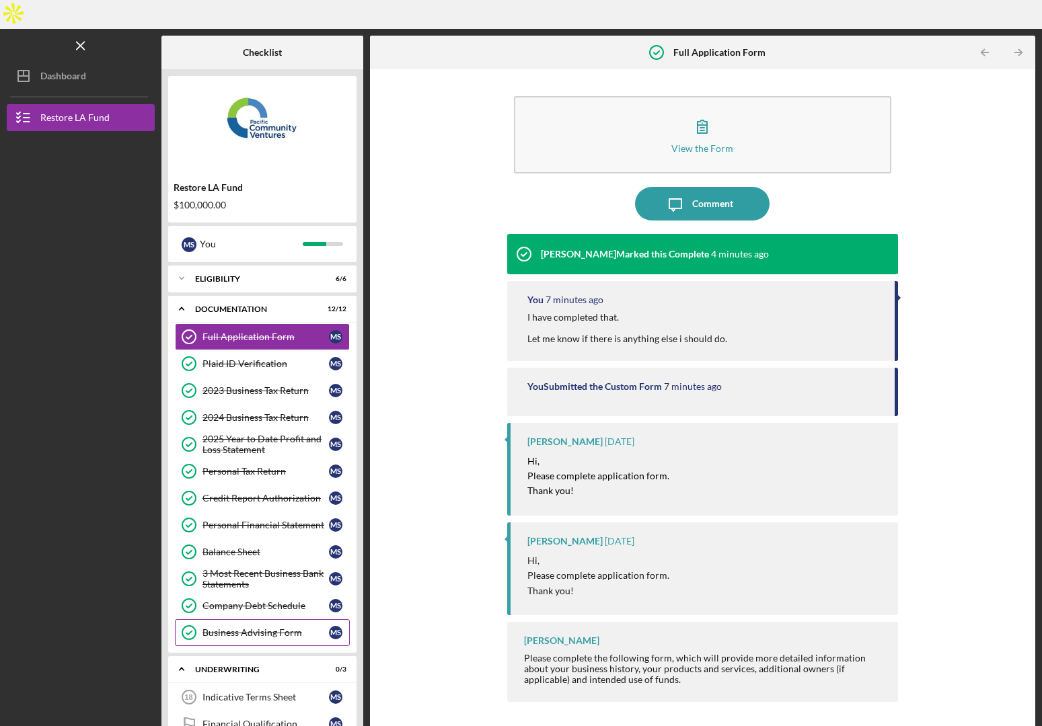
scroll to position [67, 0]
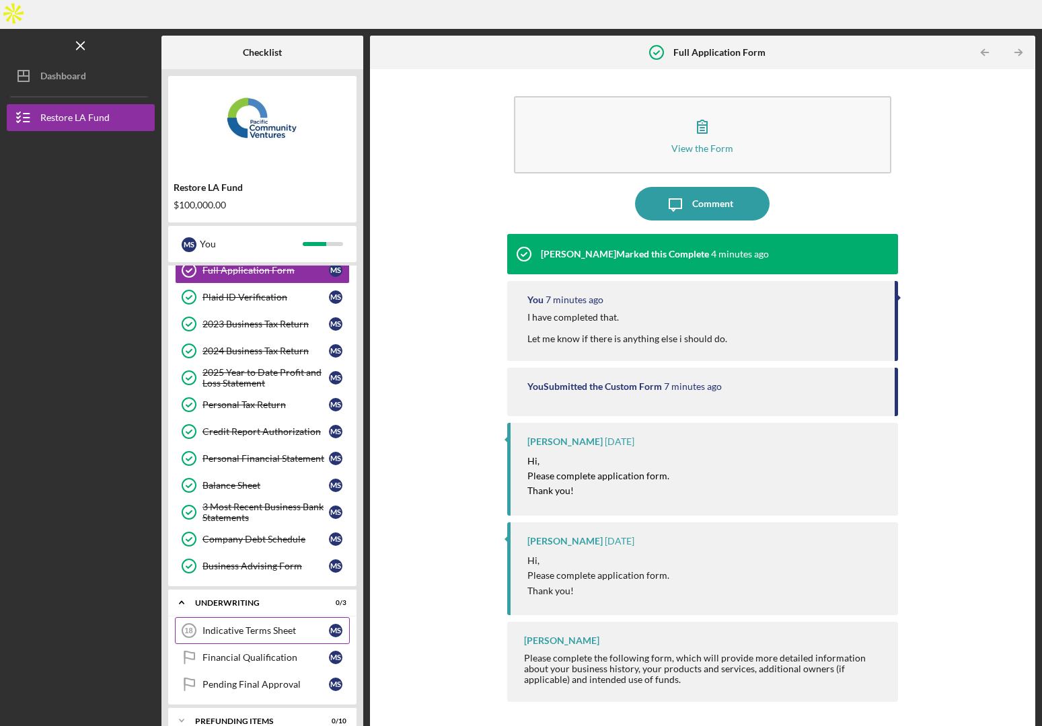
click at [282, 625] on div "Indicative Terms Sheet" at bounding box center [265, 630] width 126 height 11
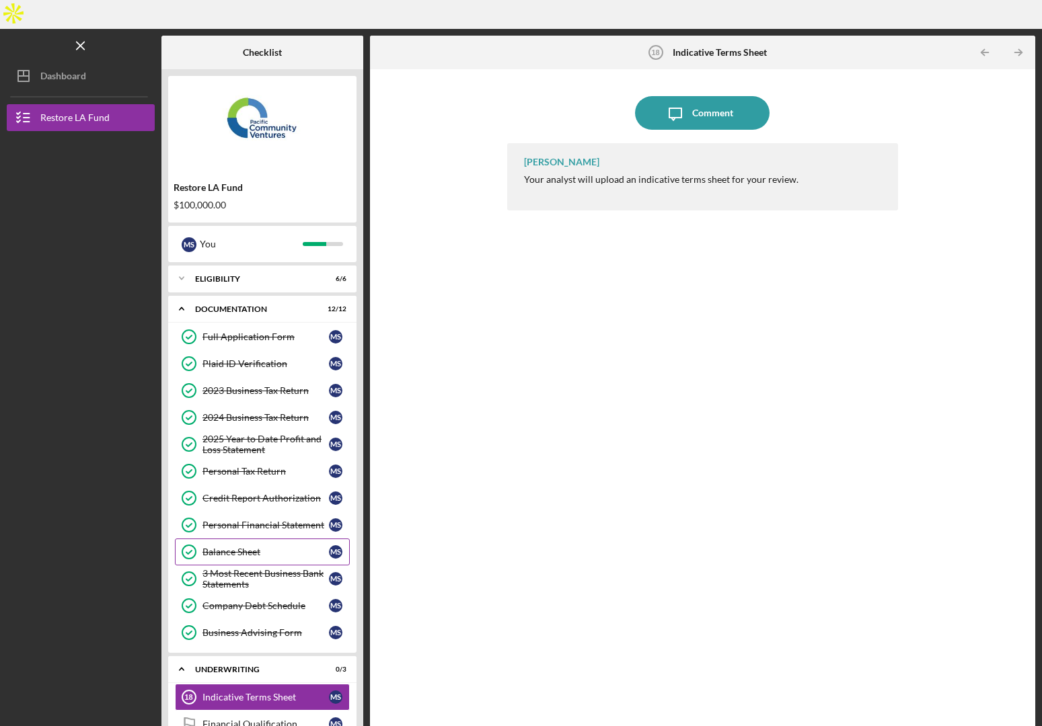
scroll to position [67, 0]
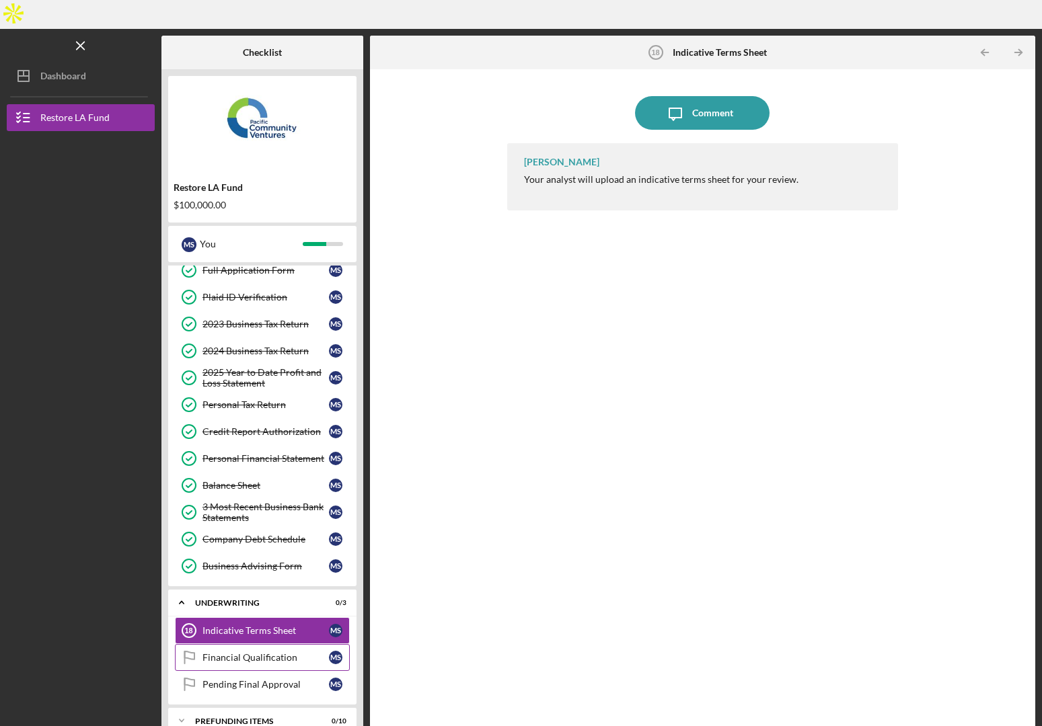
click at [233, 652] on div "Financial Qualification" at bounding box center [265, 657] width 126 height 11
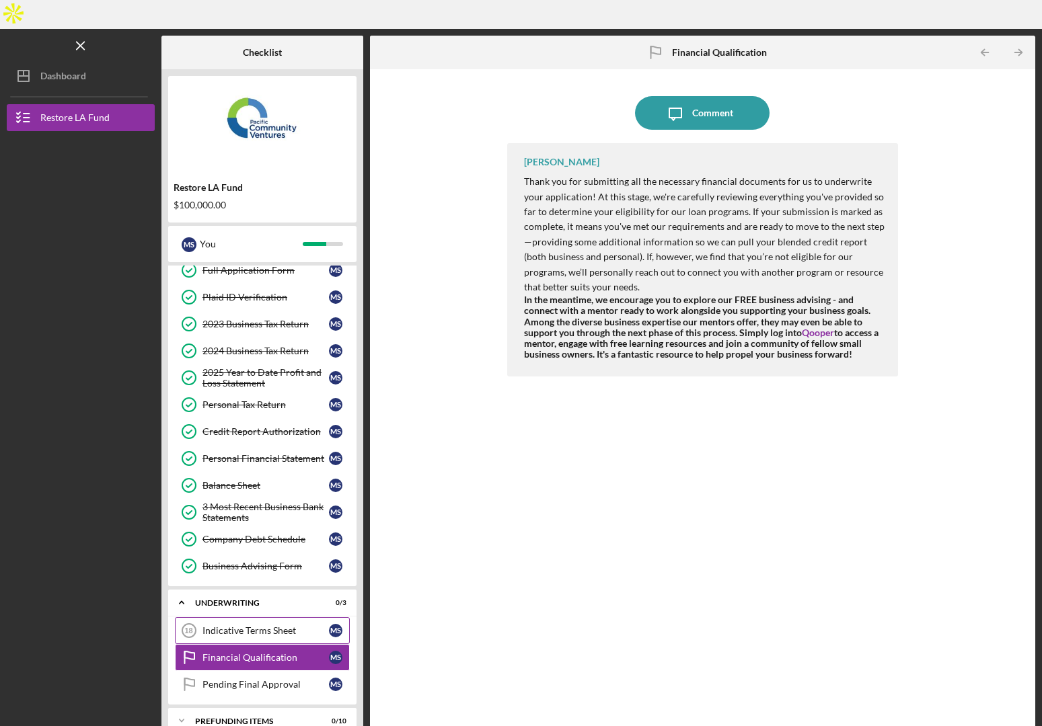
click at [237, 617] on link "Indicative Terms Sheet 18 Indicative Terms Sheet M S" at bounding box center [262, 630] width 175 height 27
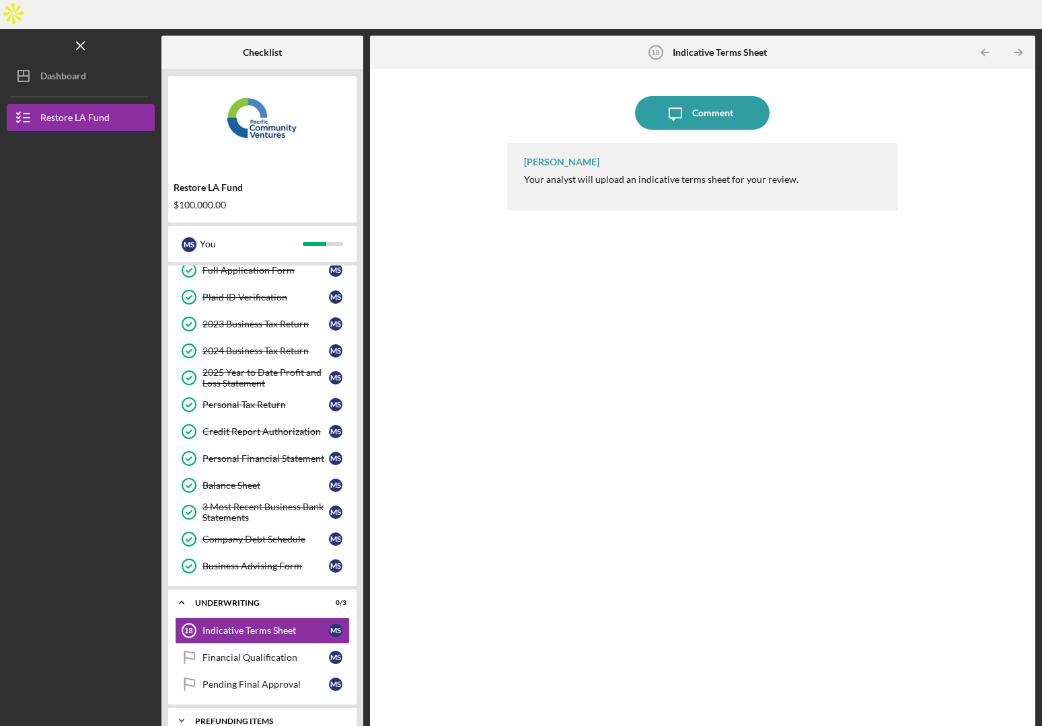
click at [174, 707] on icon "Icon/Expander" at bounding box center [181, 720] width 27 height 27
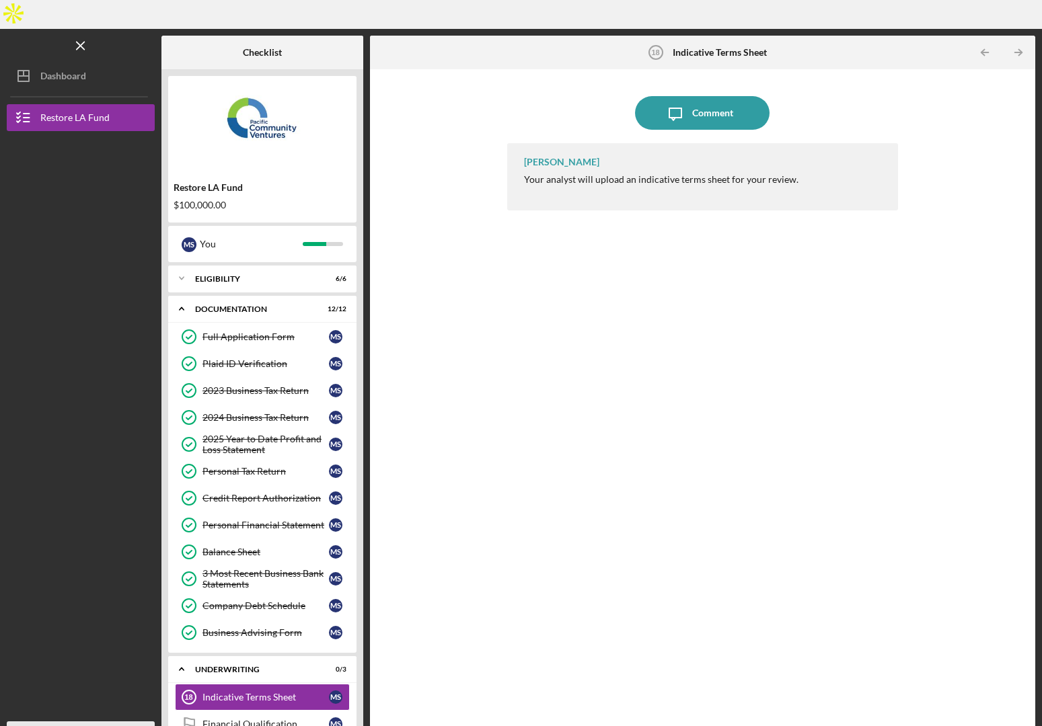
click at [140, 718] on icon "Icon/Overflow" at bounding box center [138, 735] width 34 height 34
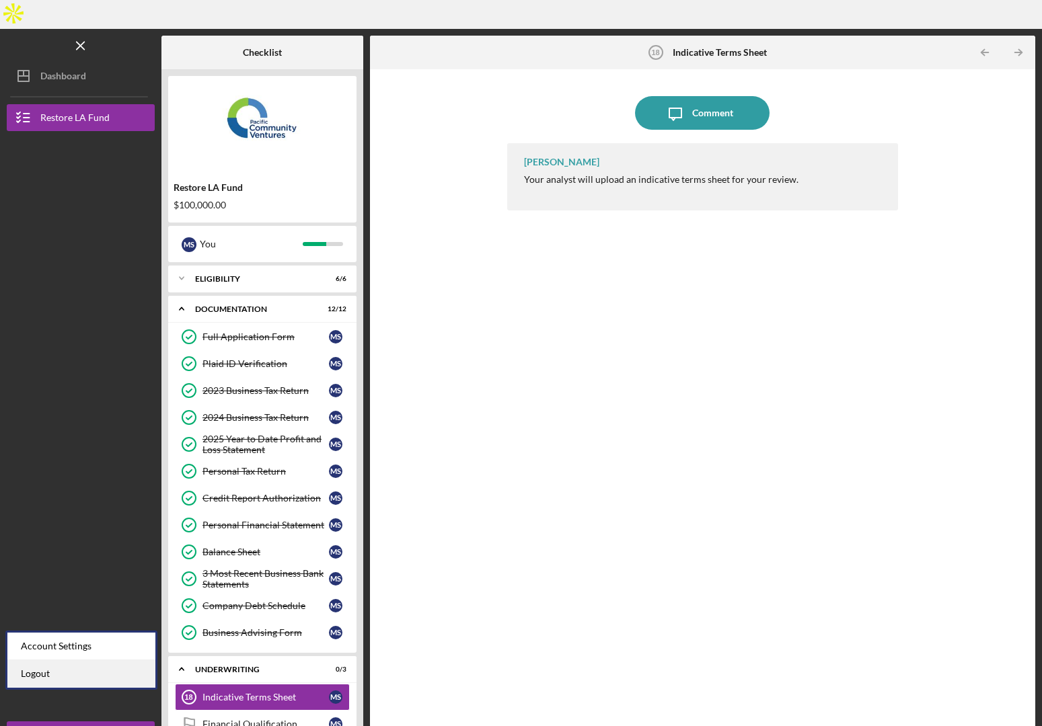
click at [87, 675] on link "Logout" at bounding box center [81, 674] width 148 height 28
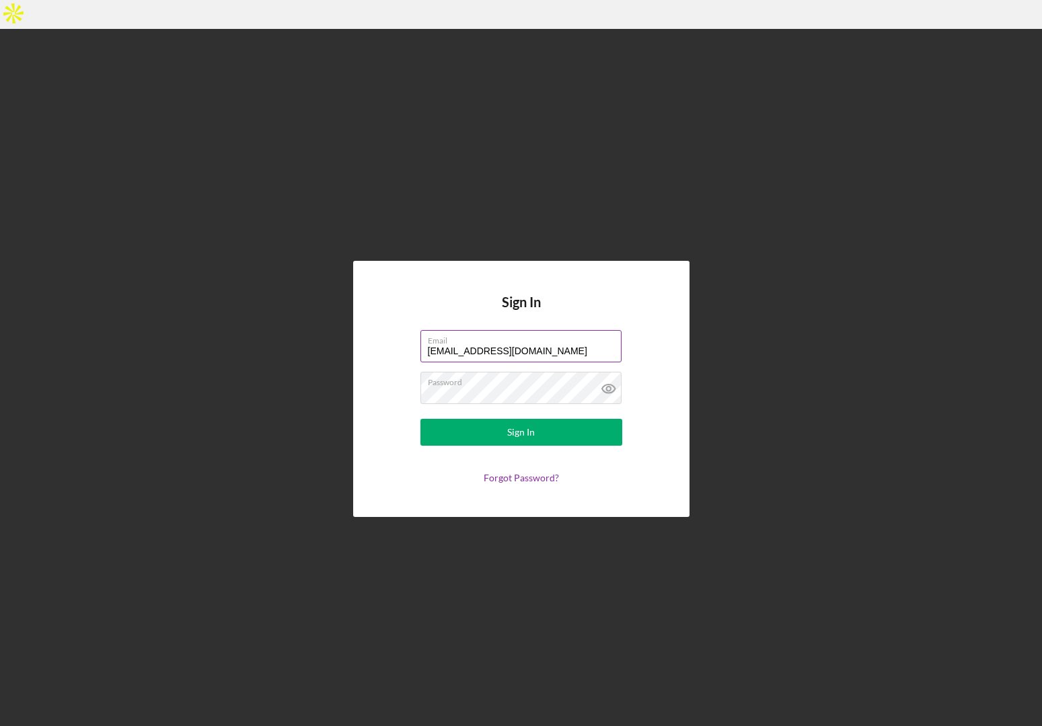
click at [507, 330] on input "[EMAIL_ADDRESS][DOMAIN_NAME]" at bounding box center [520, 346] width 201 height 32
type input "[EMAIL_ADDRESS][DOMAIN_NAME]"
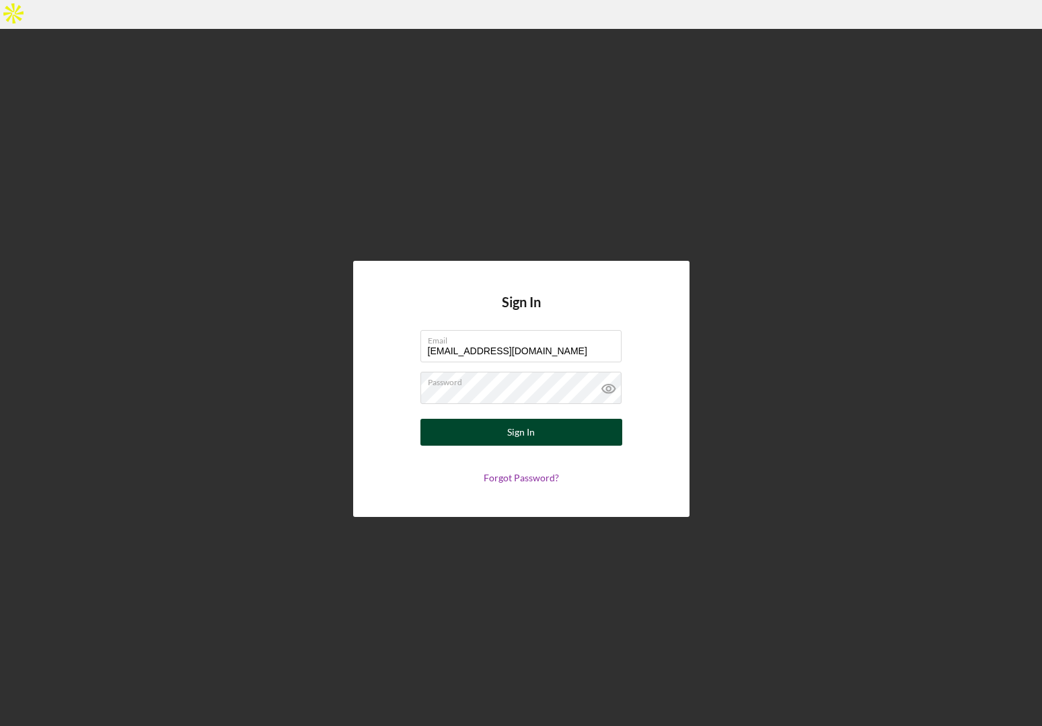
click at [544, 419] on button "Sign In" at bounding box center [521, 432] width 202 height 27
